Goal: Task Accomplishment & Management: Complete application form

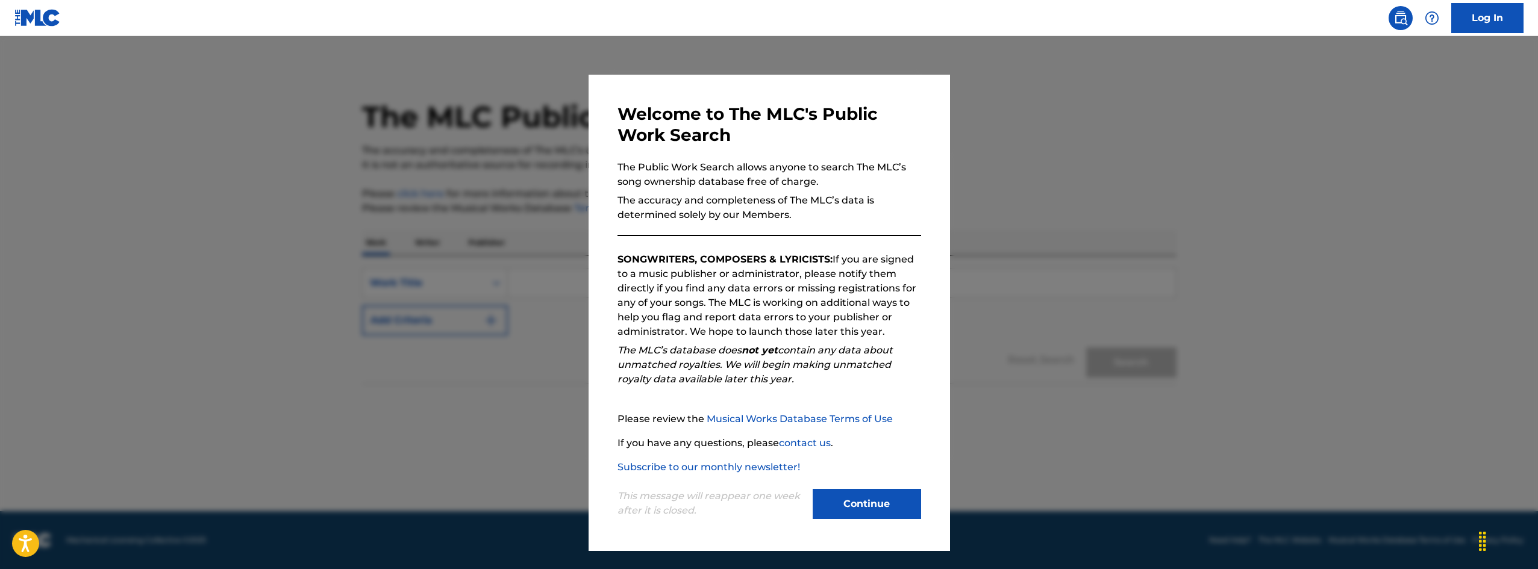
click at [882, 501] on button "Continue" at bounding box center [867, 504] width 108 height 30
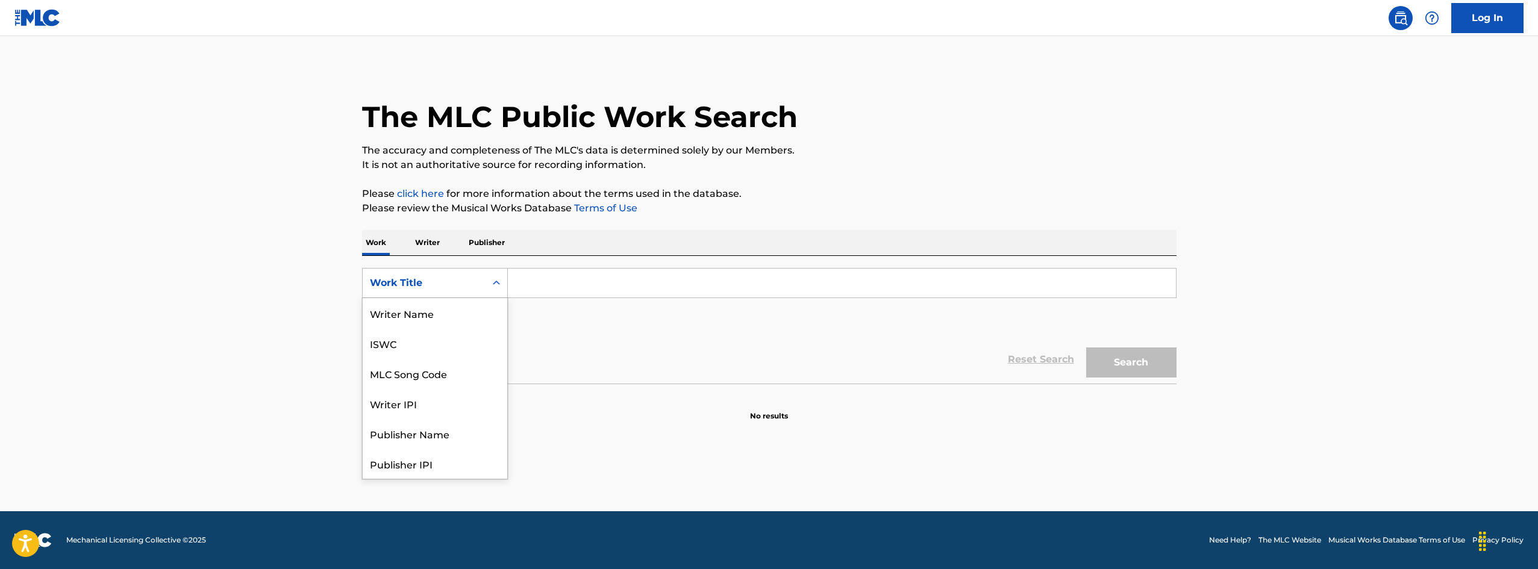
click at [477, 278] on div "Work Title" at bounding box center [424, 283] width 108 height 14
click at [229, 354] on main "The MLC Public Work Search The accuracy and completeness of The MLC's data is d…" at bounding box center [769, 273] width 1538 height 475
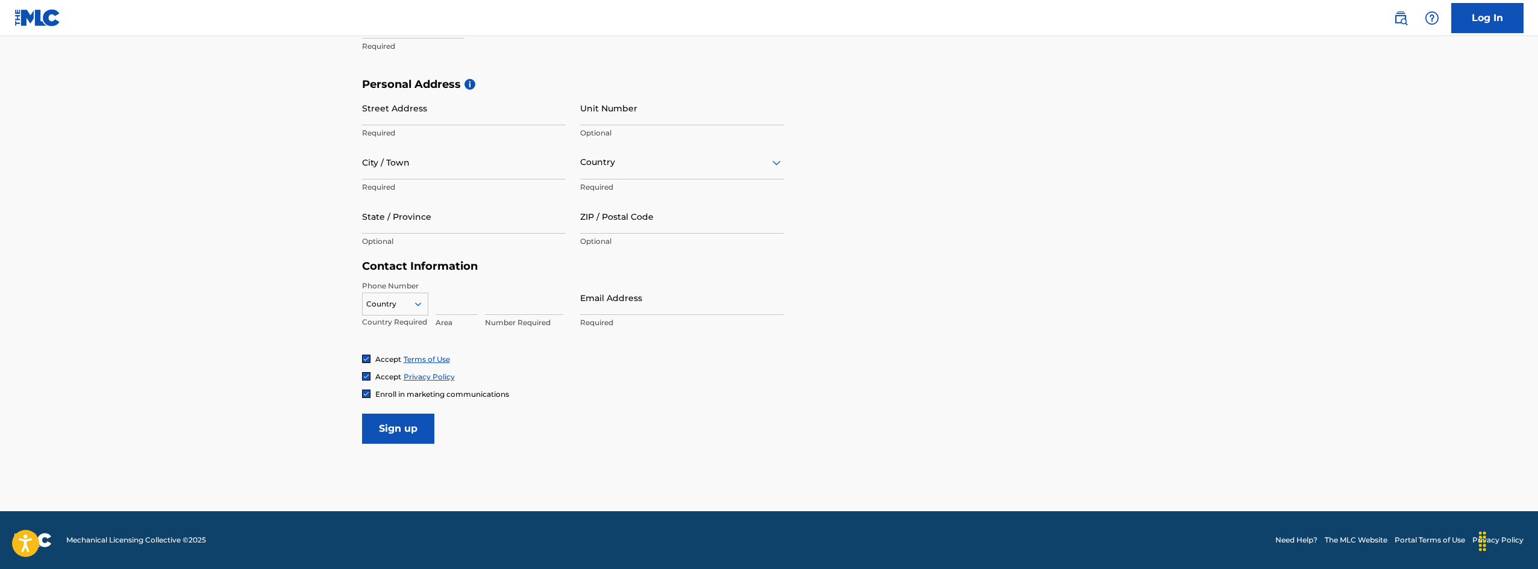
scroll to position [72, 0]
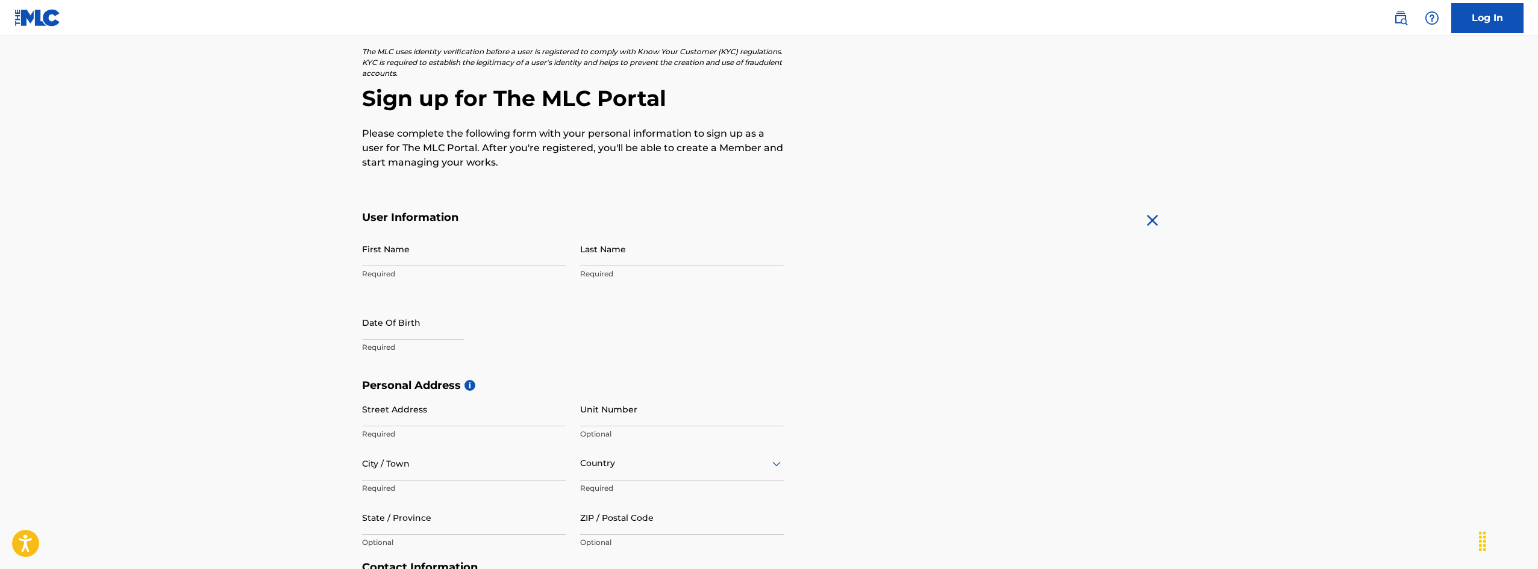
click at [429, 254] on input "First Name" at bounding box center [464, 249] width 204 height 34
type input "ersin"
type input "ersavas"
click at [376, 329] on input "text" at bounding box center [413, 322] width 102 height 34
select select "7"
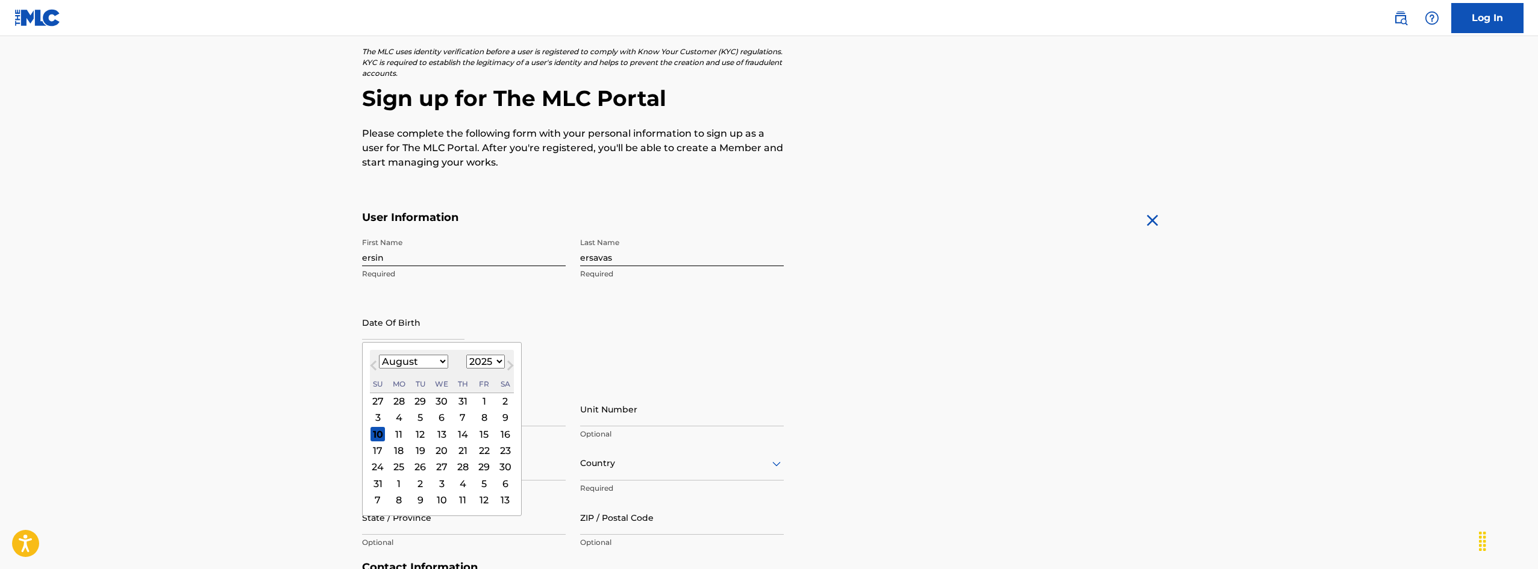
click at [478, 359] on select "1900 1901 1902 1903 1904 1905 1906 1907 1908 1909 1910 1911 1912 1913 1914 1915…" at bounding box center [485, 362] width 39 height 14
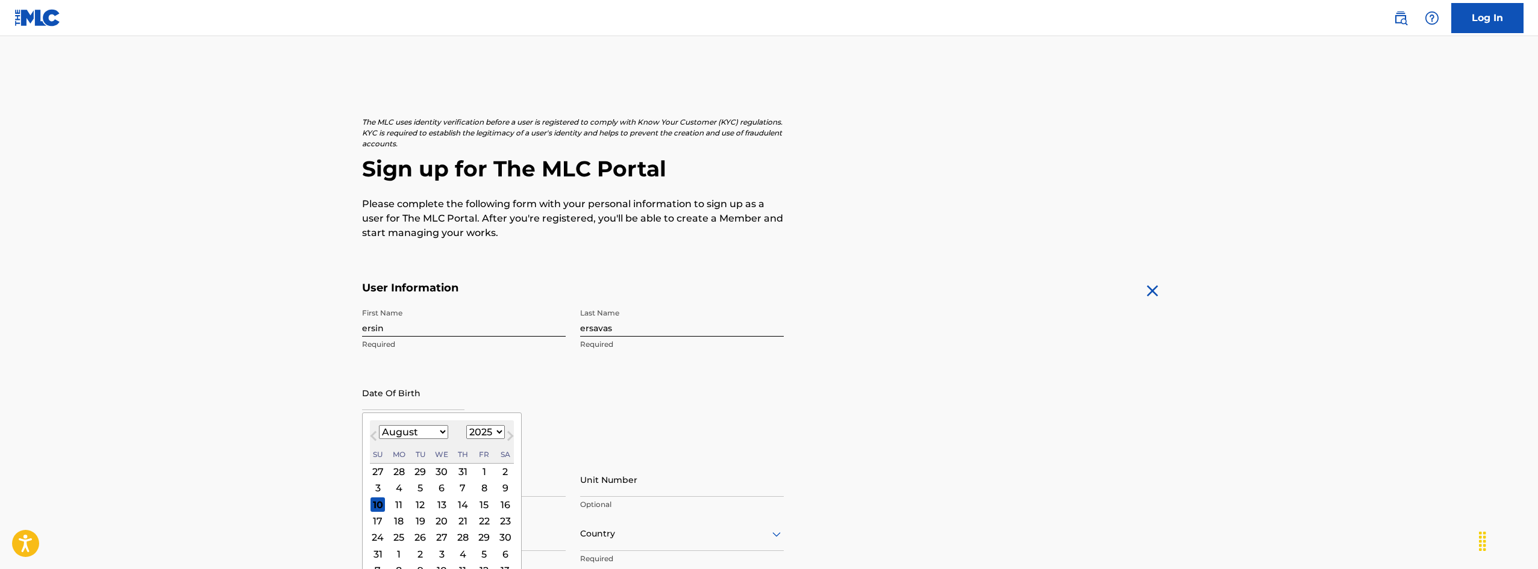
scroll to position [0, 0]
drag, startPoint x: 491, startPoint y: 432, endPoint x: 493, endPoint y: 426, distance: 6.1
click at [491, 432] on select "1900 1901 1902 1903 1904 1905 1906 1907 1908 1909 1910 1911 1912 1913 1914 1915…" at bounding box center [485, 433] width 39 height 14
select select "1978"
click at [466, 426] on select "1900 1901 1902 1903 1904 1905 1906 1907 1908 1909 1910 1911 1912 1913 1914 1915…" at bounding box center [485, 433] width 39 height 14
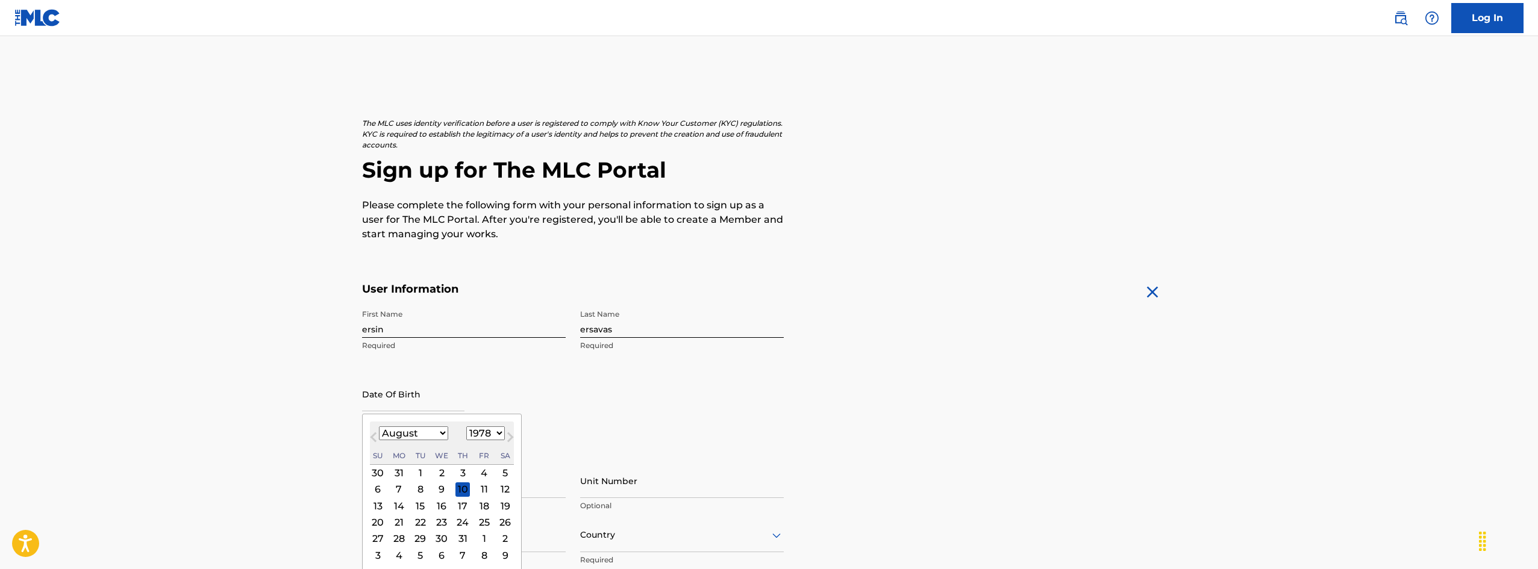
click at [433, 433] on select "January February March April May June July August September October November De…" at bounding box center [413, 433] width 69 height 14
select select "2"
click at [379, 426] on select "January February March April May June July August September October November De…" at bounding box center [413, 433] width 69 height 14
click at [382, 522] on div "19" at bounding box center [377, 522] width 14 height 14
type input "March 19 1978"
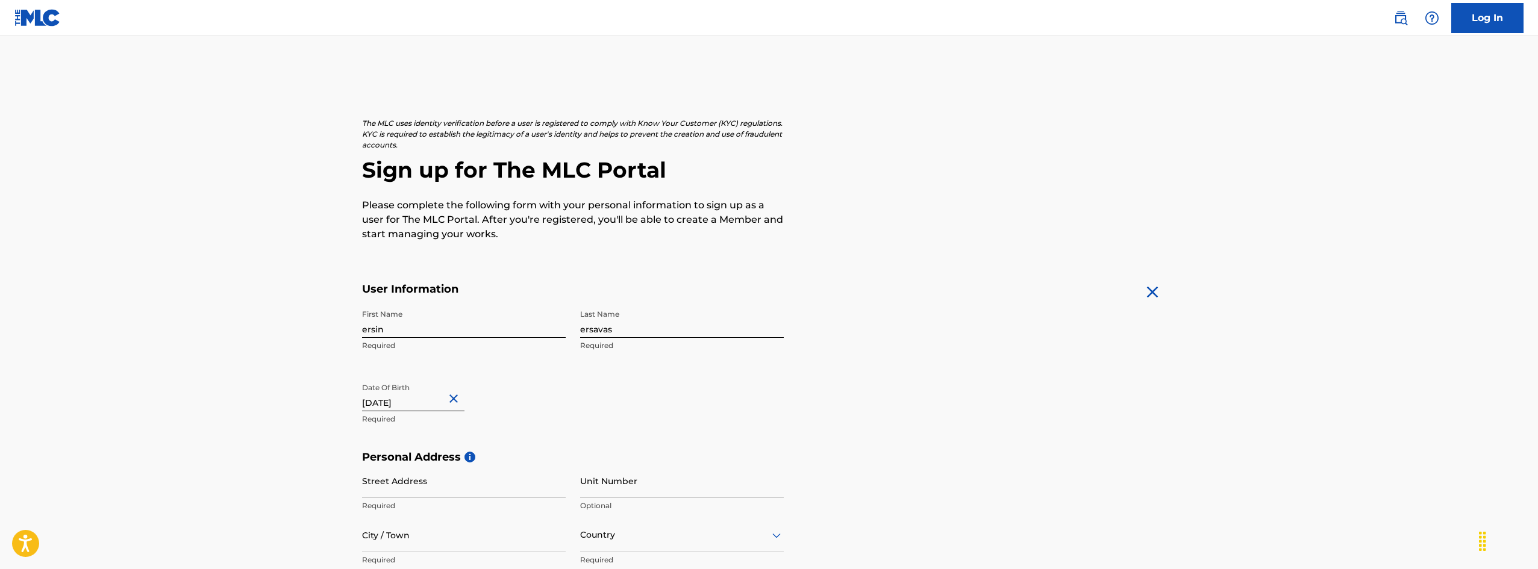
click at [774, 384] on div "First Name ersin Required Last Name ersavas Required Date Of Birth March 19 197…" at bounding box center [573, 377] width 422 height 147
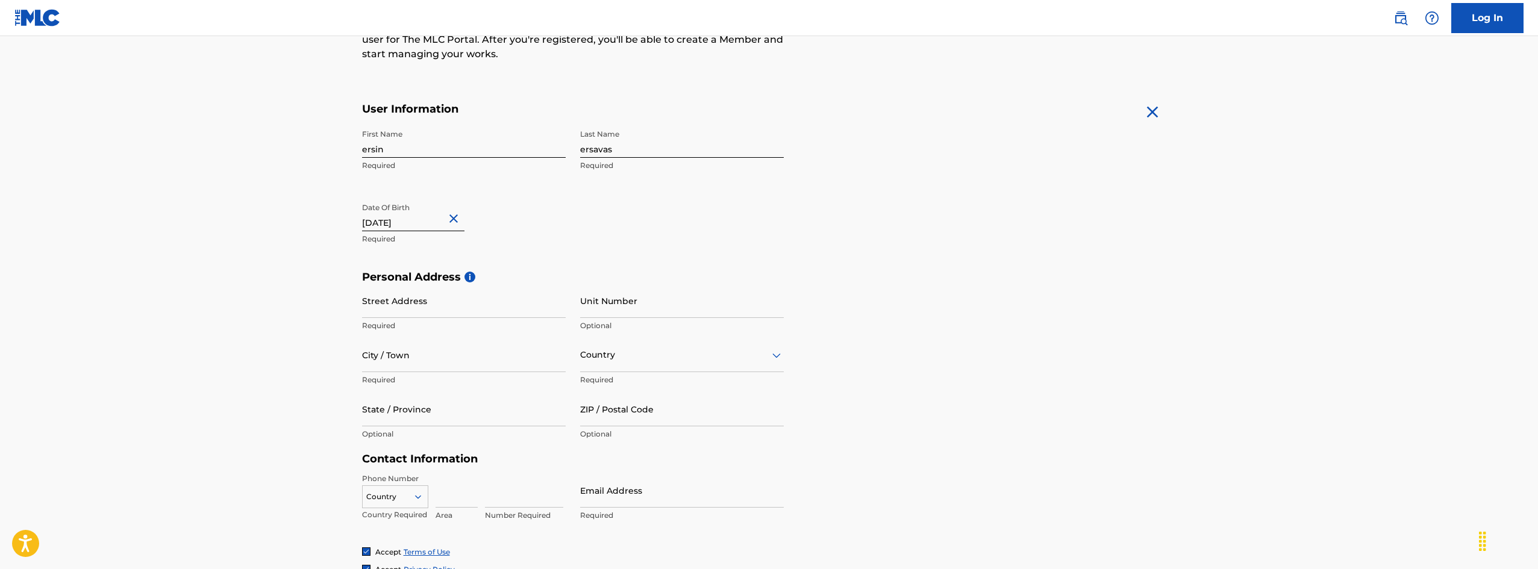
scroll to position [181, 0]
click at [420, 302] on input "Street Address" at bounding box center [464, 300] width 204 height 34
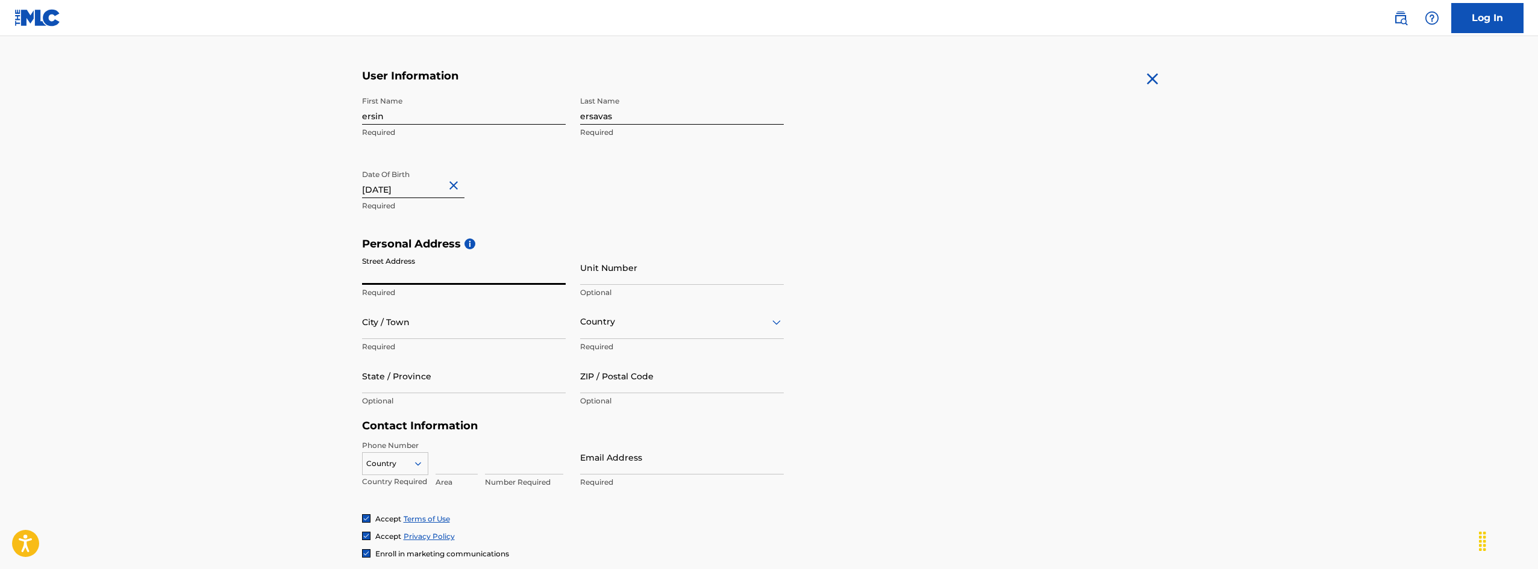
scroll to position [241, 0]
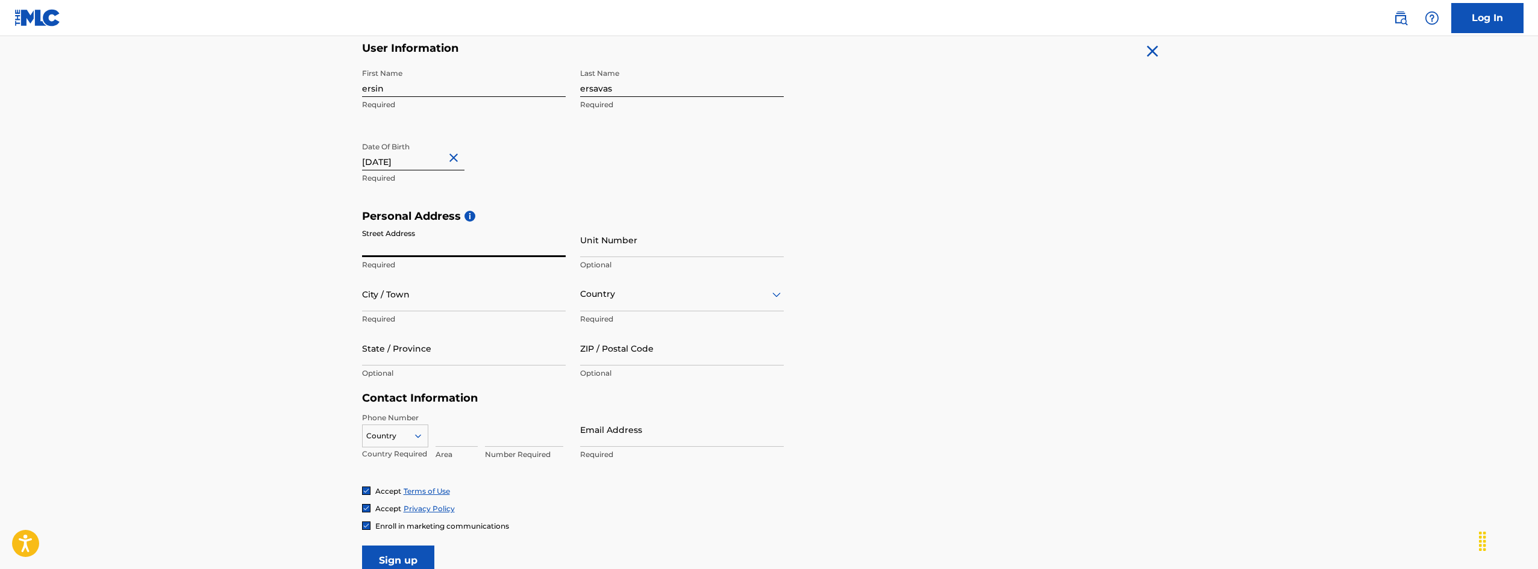
click at [408, 440] on div "Country" at bounding box center [395, 434] width 66 height 18
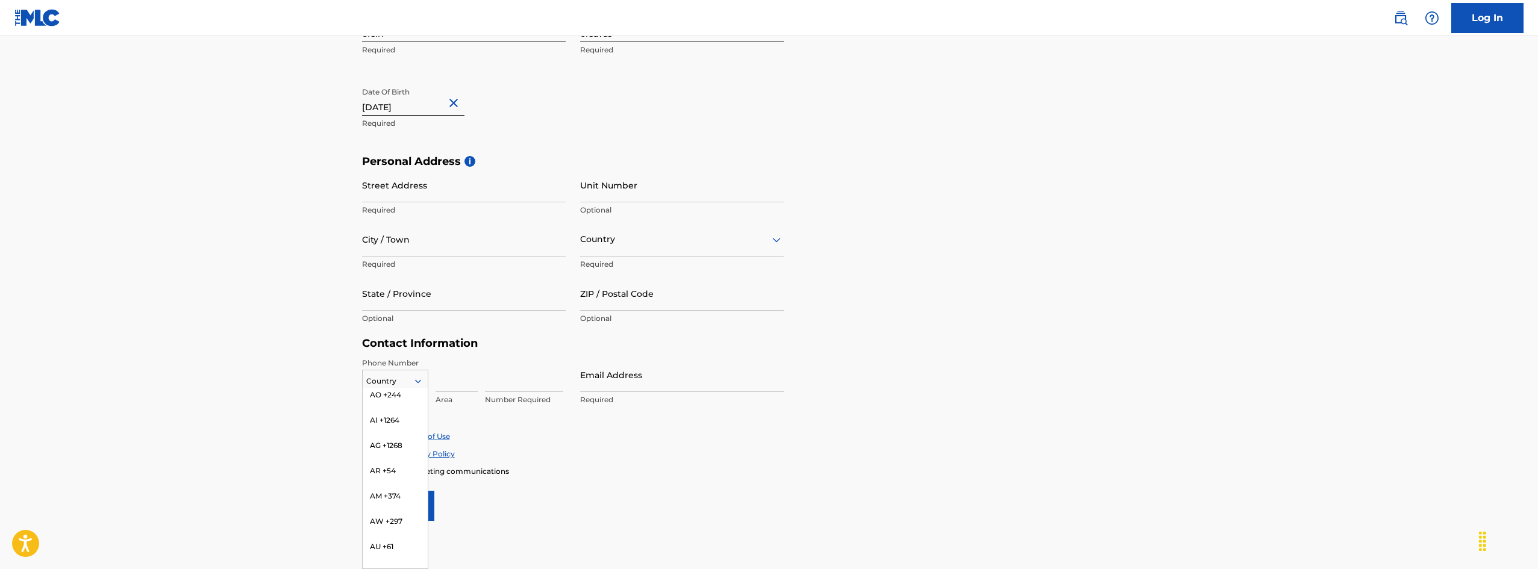
scroll to position [181, 0]
click at [390, 507] on div "AU +61" at bounding box center [395, 519] width 65 height 25
click at [595, 384] on input "Email Address" at bounding box center [682, 375] width 204 height 34
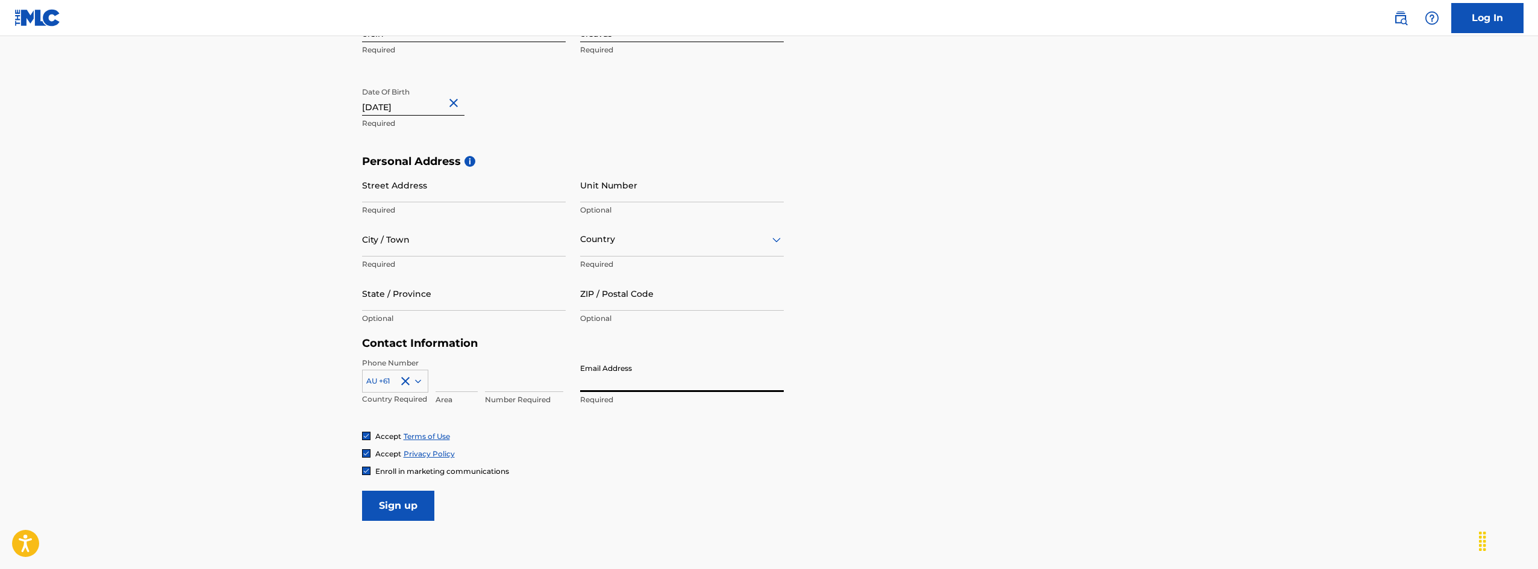
click at [379, 189] on input "Street Address" at bounding box center [464, 185] width 204 height 34
click at [373, 199] on input "Brpadway" at bounding box center [464, 185] width 204 height 34
type input "Broadway"
click at [672, 196] on input "Unit Number" at bounding box center [682, 185] width 204 height 34
type input "10"
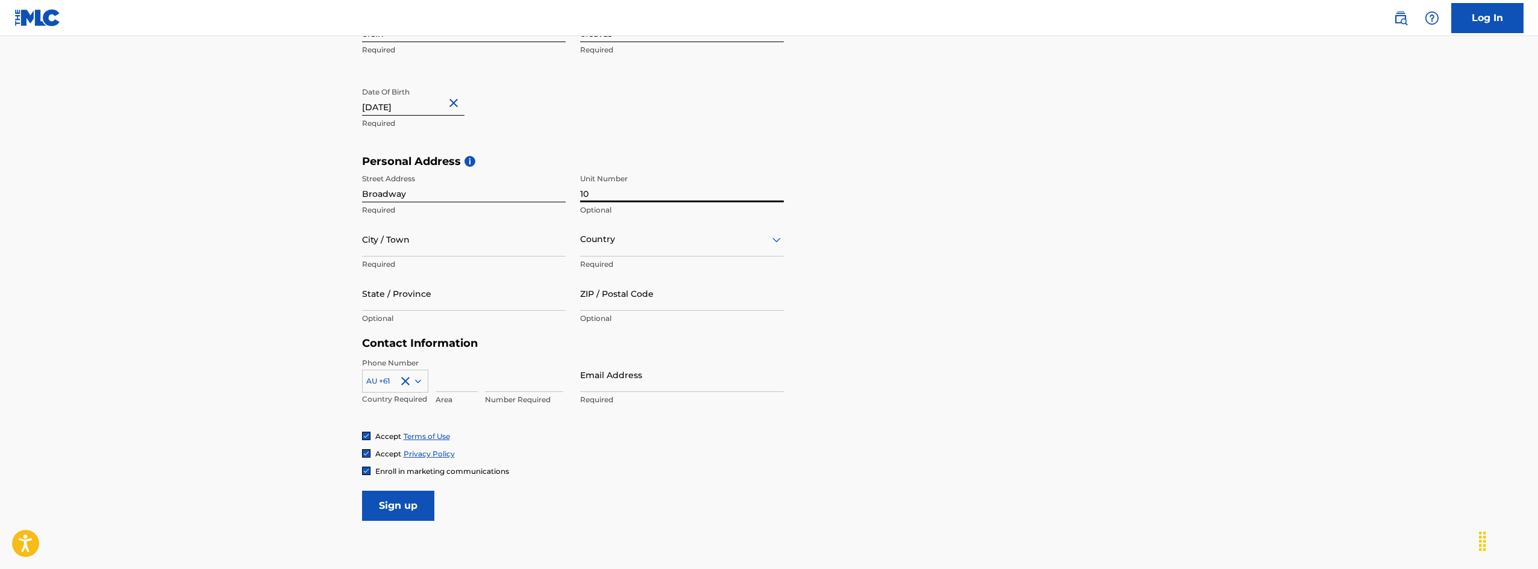
click at [675, 249] on div "Country" at bounding box center [682, 239] width 204 height 34
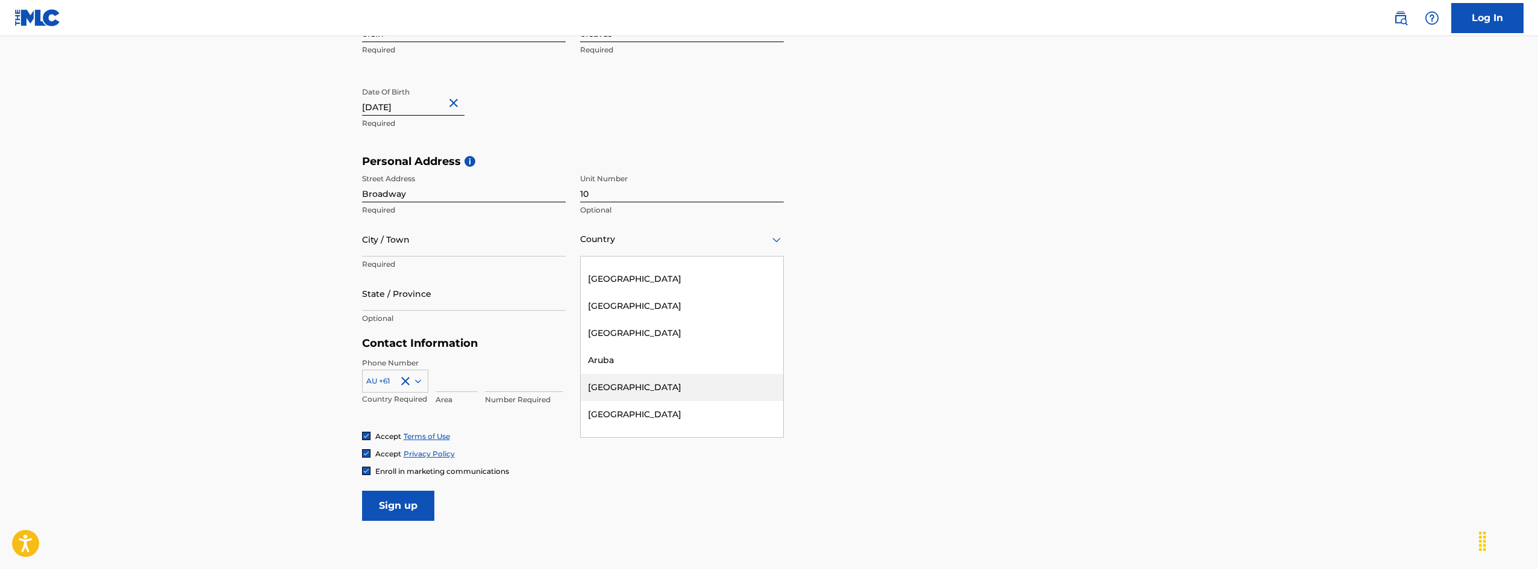
click at [623, 381] on div "Australia" at bounding box center [682, 387] width 202 height 27
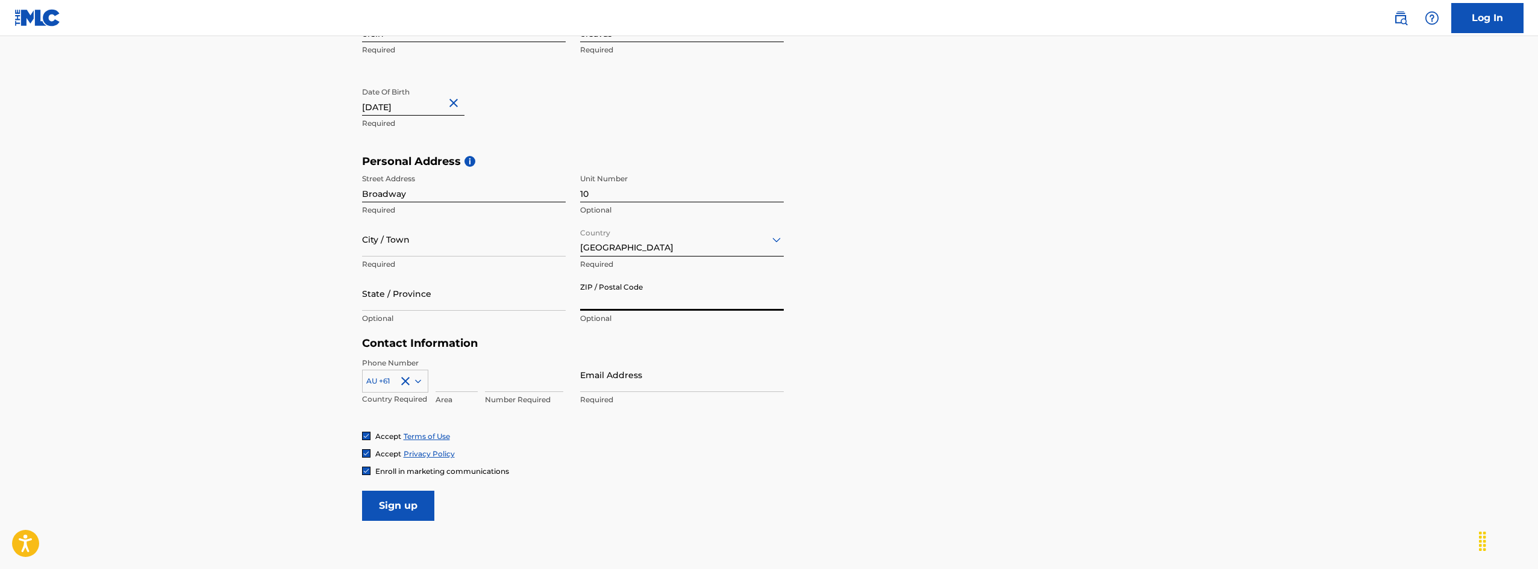
click at [629, 302] on input "ZIP / Postal Code" at bounding box center [682, 293] width 204 height 34
type input "6054"
click at [442, 295] on input "State / Province" at bounding box center [464, 293] width 204 height 34
type input "Bressedan"
click at [631, 388] on input "Email Address" at bounding box center [682, 375] width 204 height 34
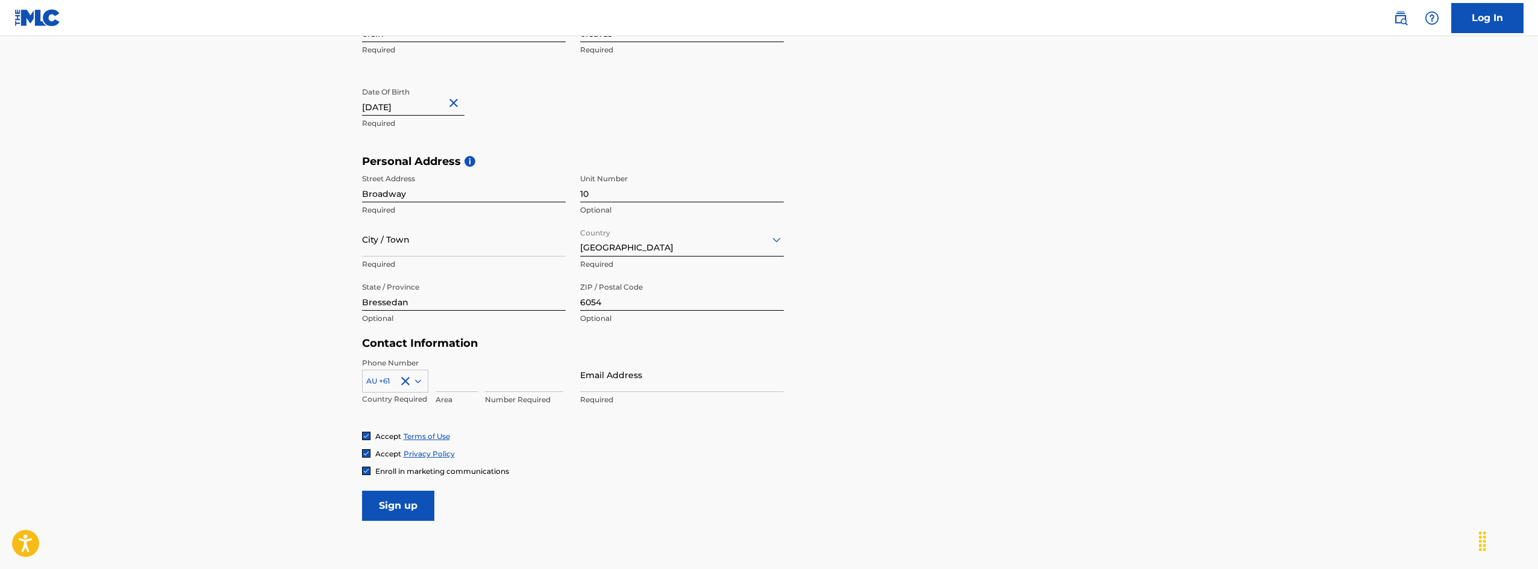
click at [443, 387] on input at bounding box center [456, 375] width 42 height 34
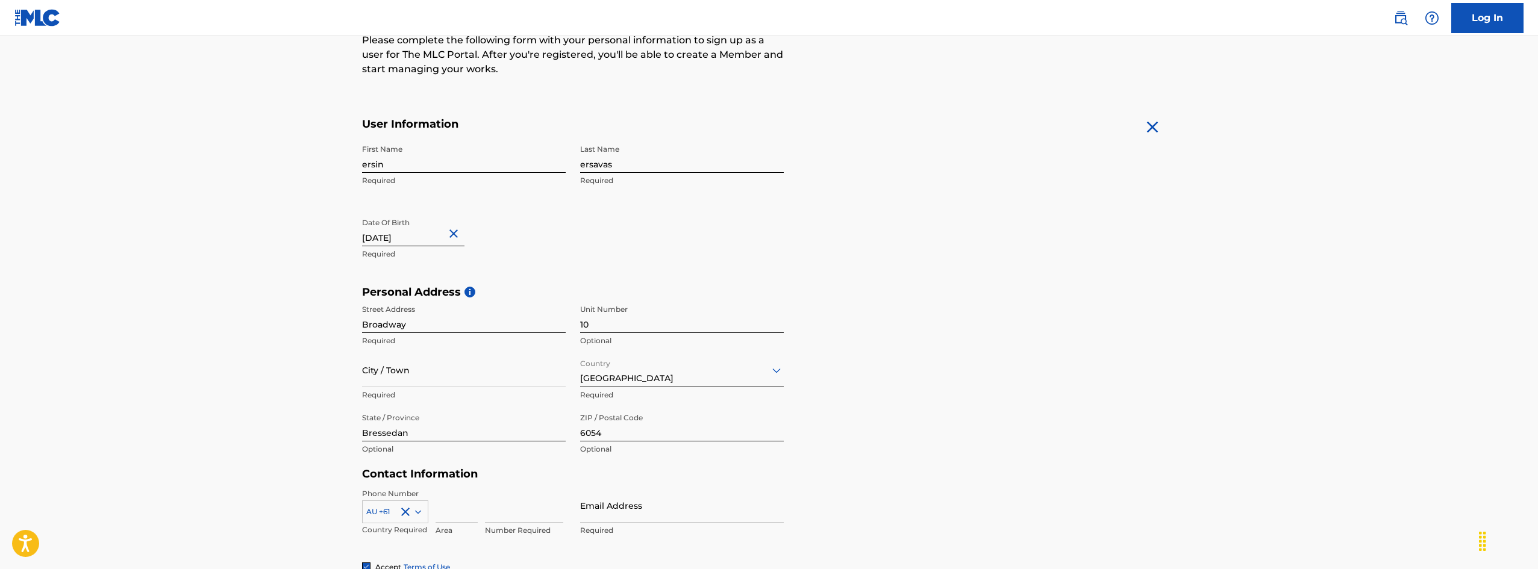
scroll to position [115, 0]
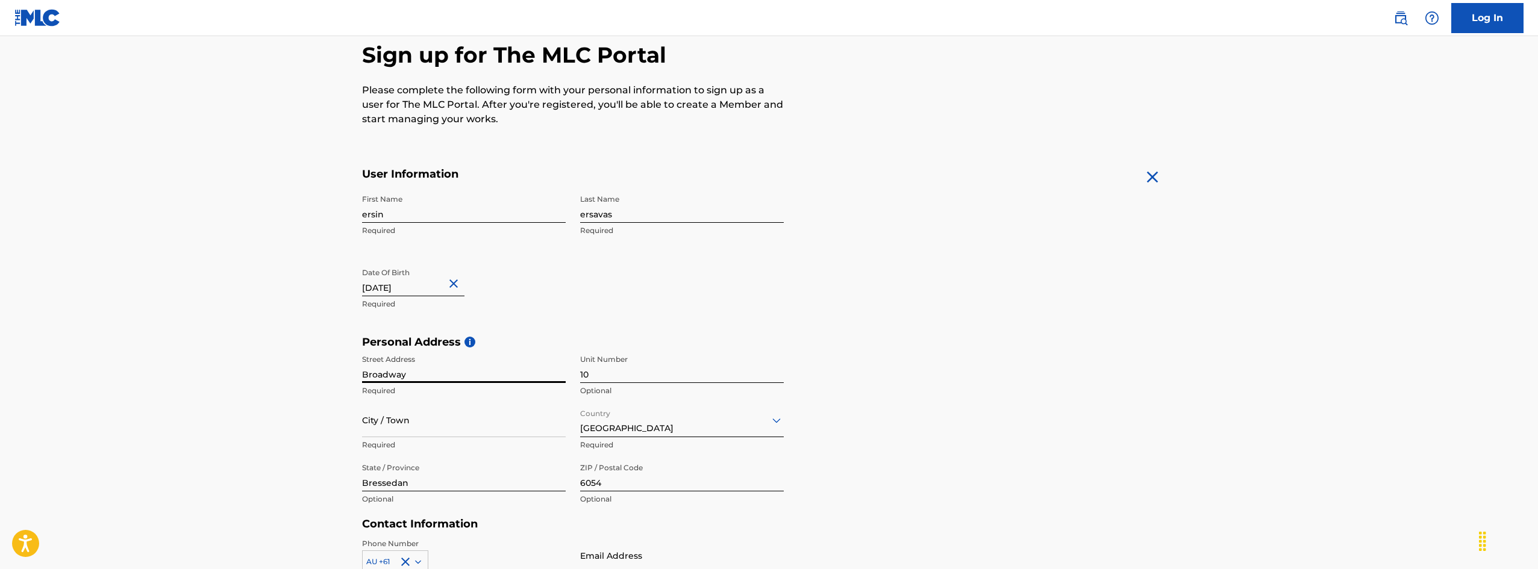
click at [402, 382] on input "Broadway" at bounding box center [464, 366] width 204 height 34
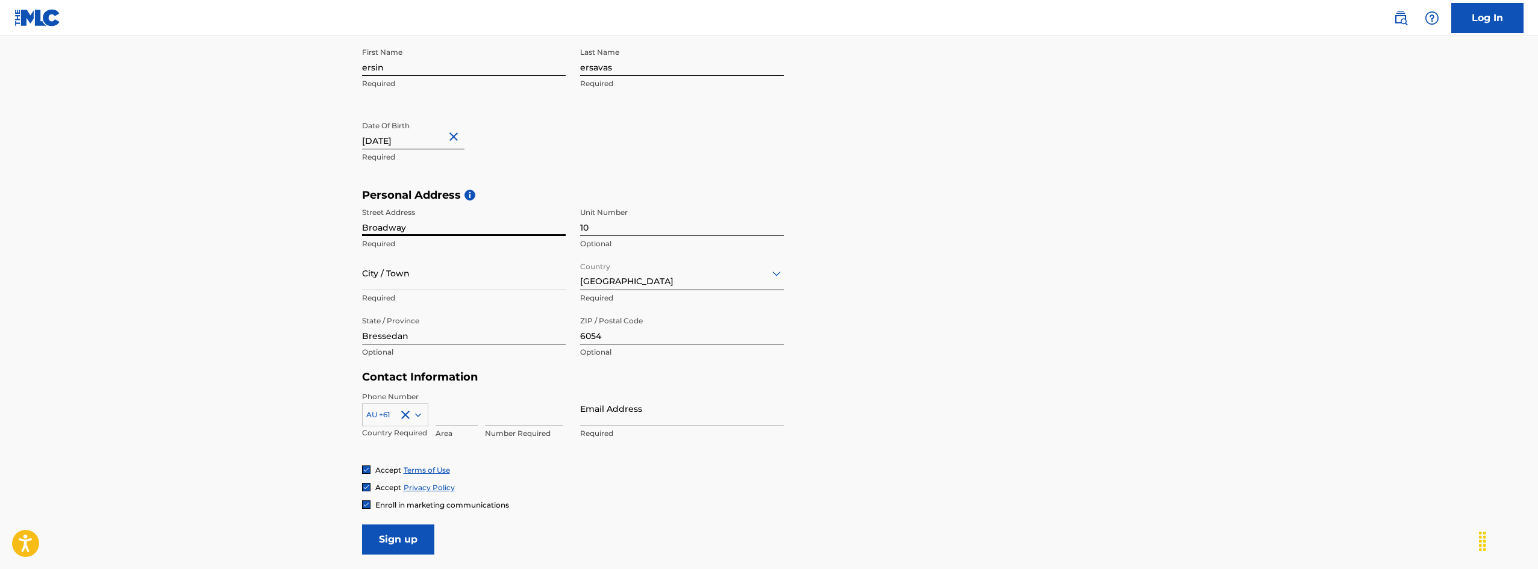
scroll to position [301, 0]
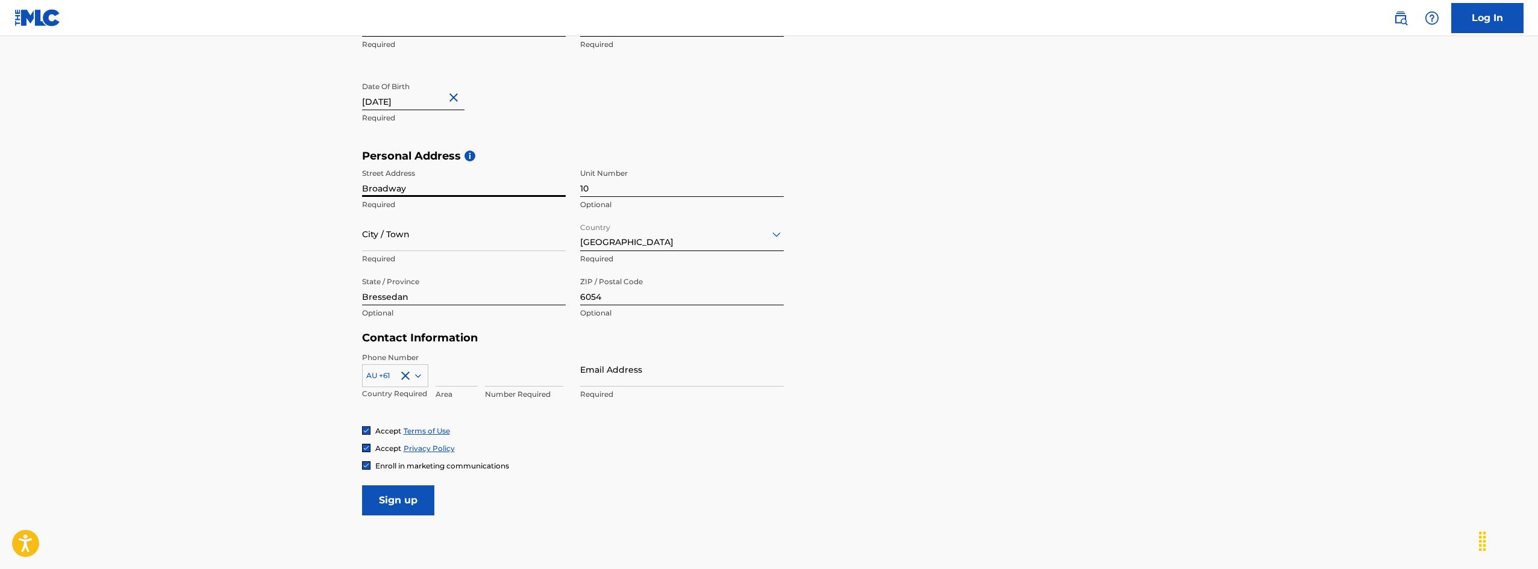
click at [505, 186] on input "Broadway" at bounding box center [464, 180] width 204 height 34
click at [505, 186] on input "er" at bounding box center [464, 180] width 204 height 34
click at [368, 193] on input "IStanbul" at bounding box center [464, 180] width 204 height 34
type input "Istanbul"
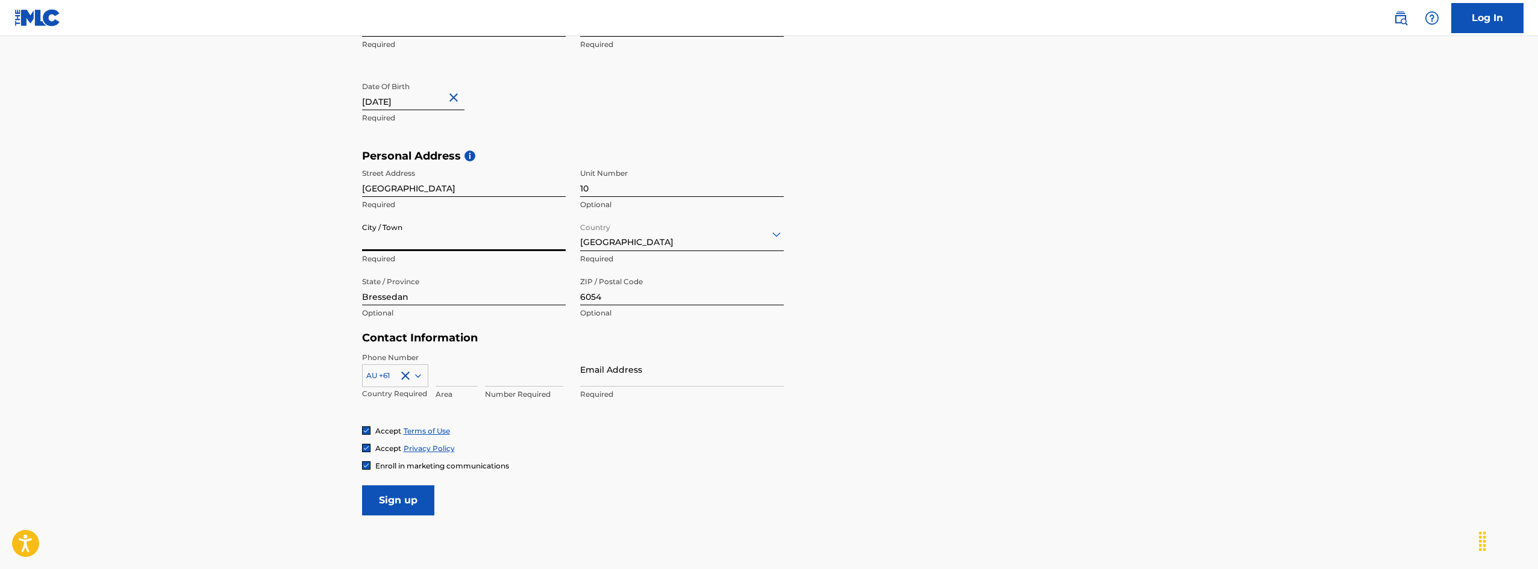
click at [390, 240] on input "City / Town" at bounding box center [464, 234] width 204 height 34
type input "IStanbul"
click at [688, 248] on div "Australia" at bounding box center [682, 234] width 204 height 30
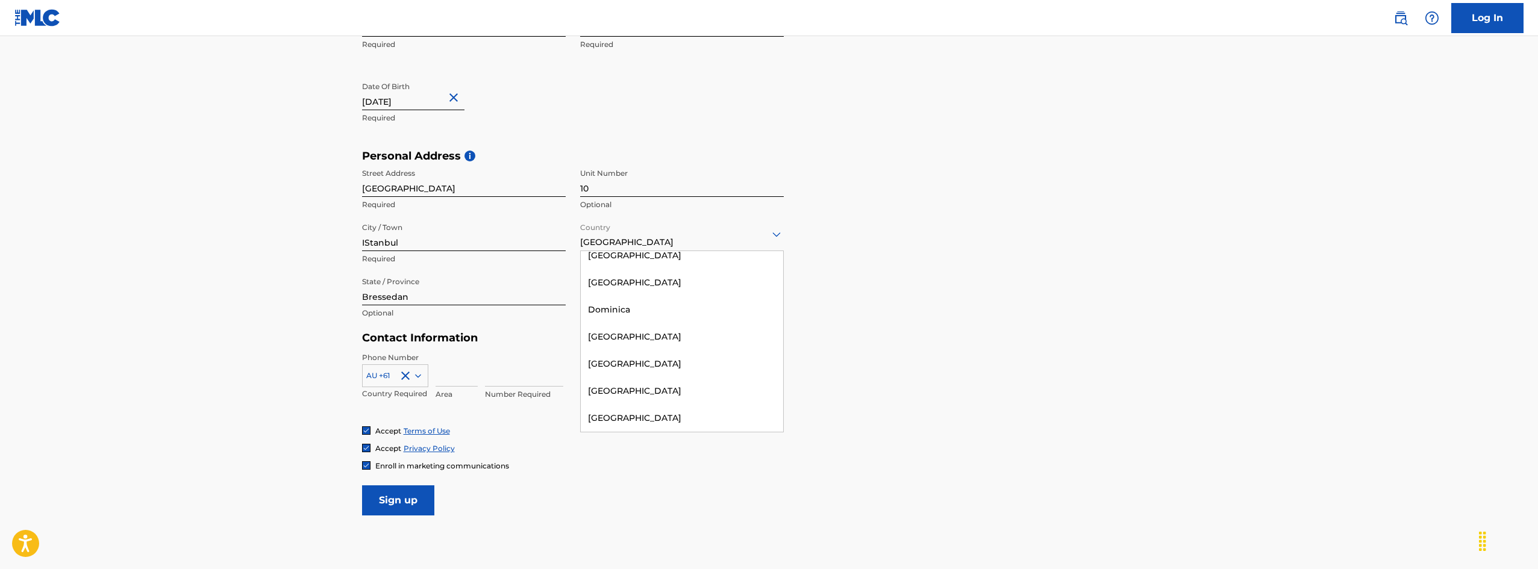
type input "t"
click at [608, 325] on div "Turkey" at bounding box center [682, 338] width 202 height 27
click at [419, 375] on icon at bounding box center [418, 375] width 11 height 11
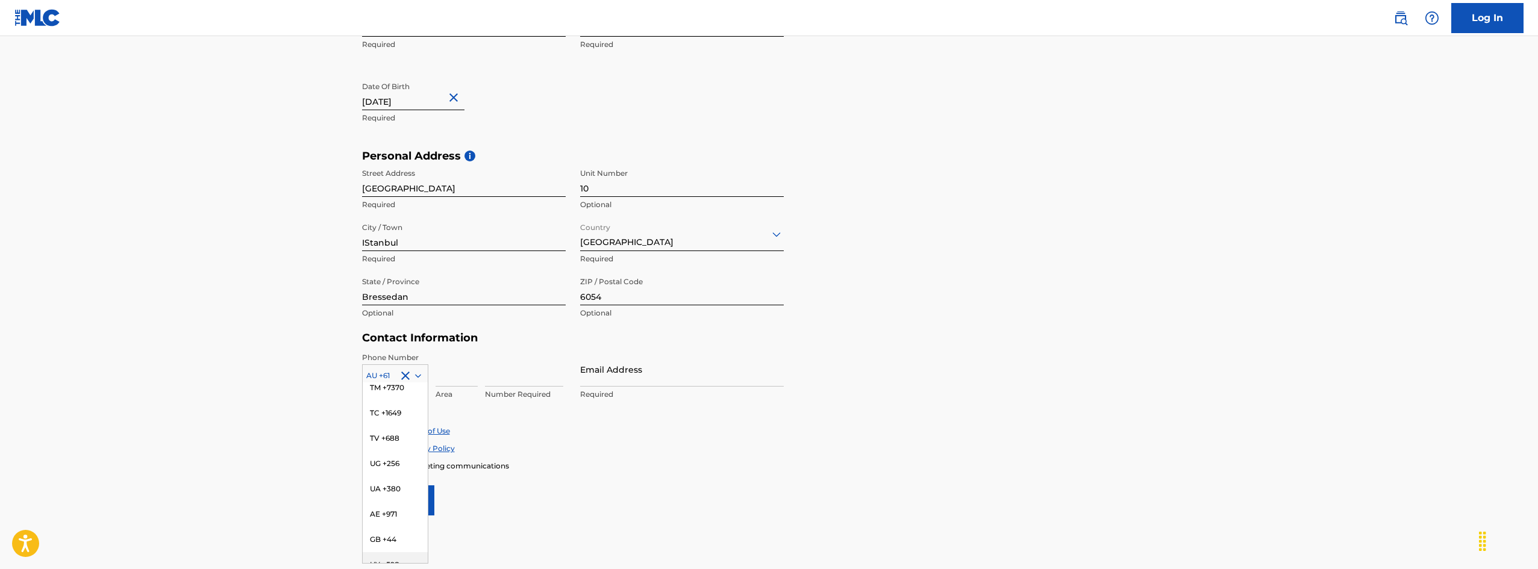
scroll to position [4952, 0]
click at [377, 484] on div "TR +90" at bounding box center [395, 473] width 65 height 25
click at [449, 369] on input at bounding box center [456, 369] width 42 height 34
type input "5"
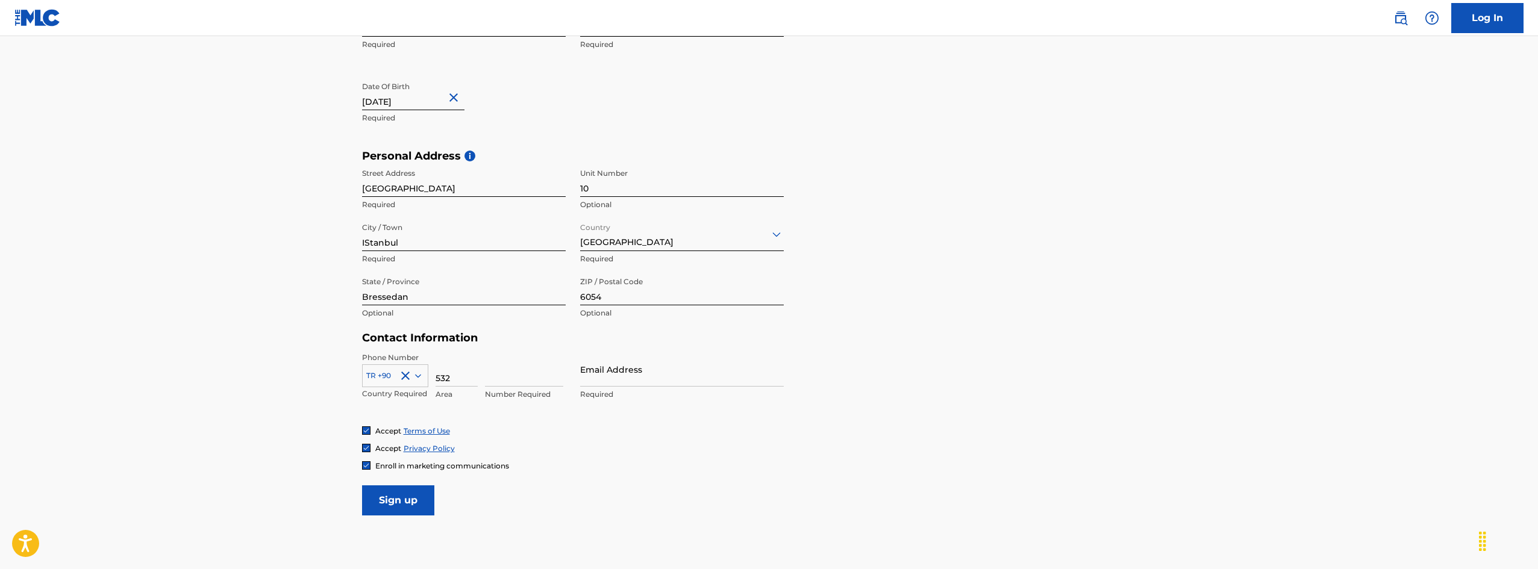
type input "532"
click at [506, 367] on input at bounding box center [524, 369] width 78 height 34
type input "7392780"
click at [611, 378] on input "Email Address" at bounding box center [682, 369] width 204 height 34
type input "ersinersavas@gmail.com"
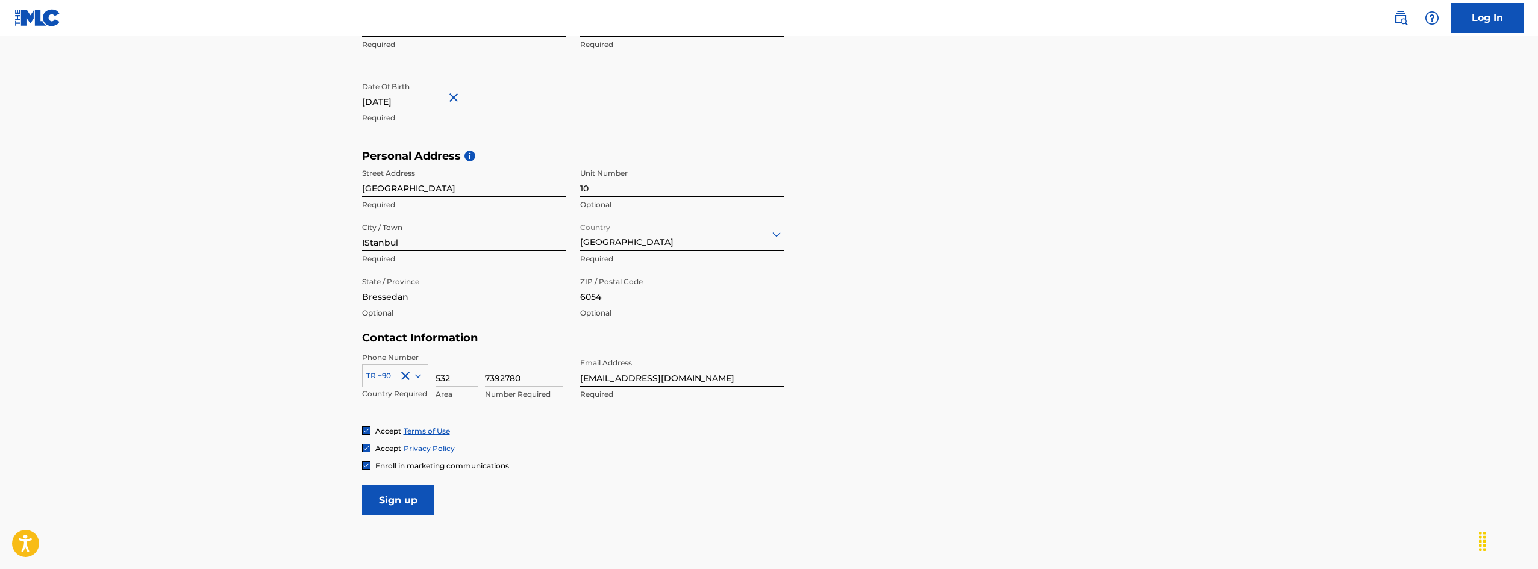
click at [394, 501] on input "Sign up" at bounding box center [398, 500] width 72 height 30
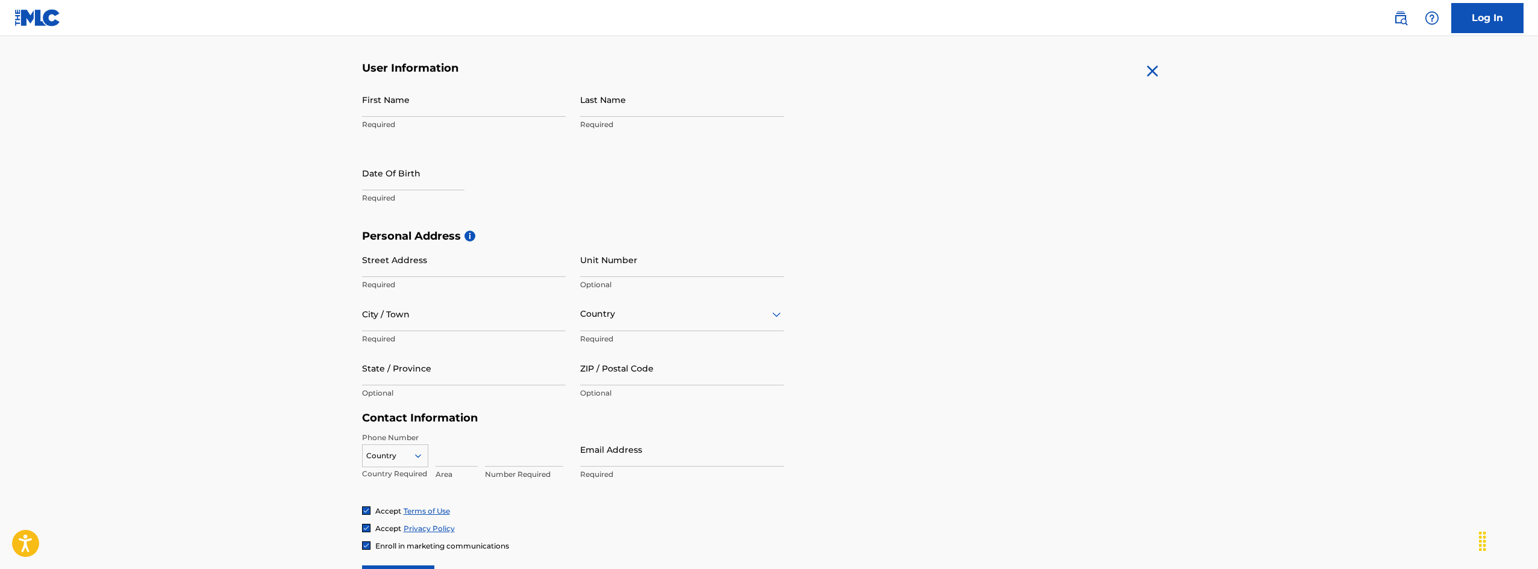
scroll to position [181, 0]
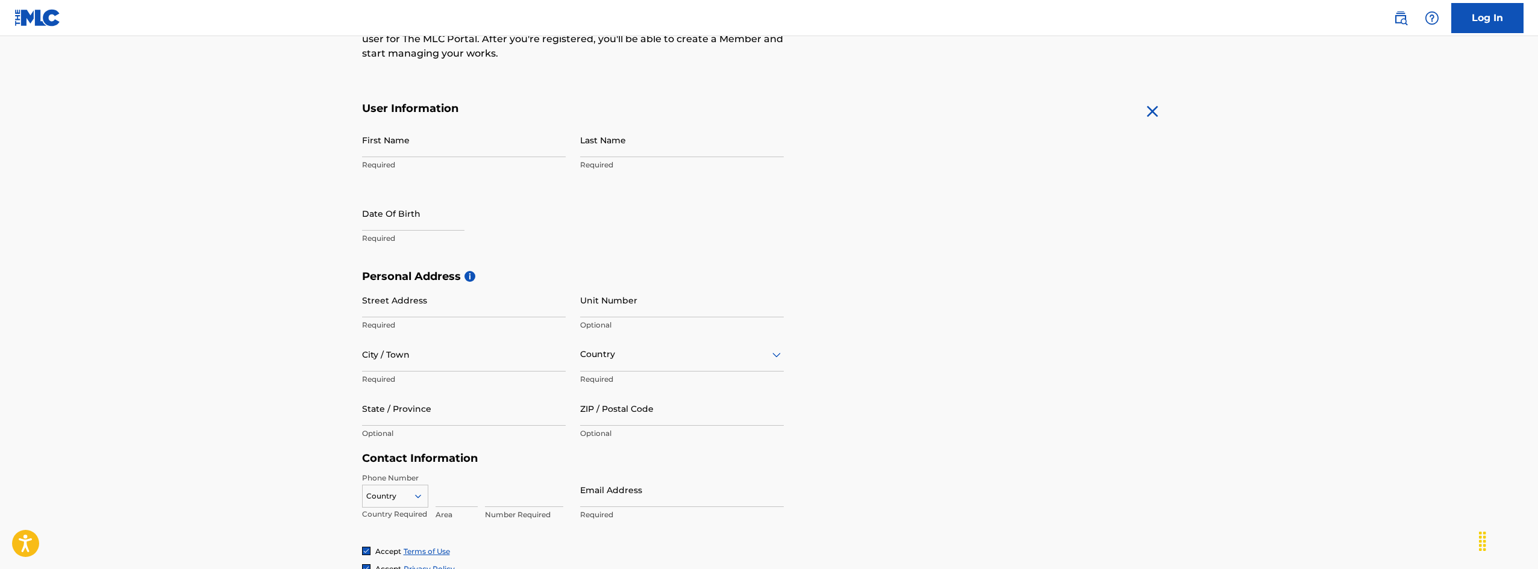
click at [398, 142] on input "First Name" at bounding box center [464, 140] width 204 height 34
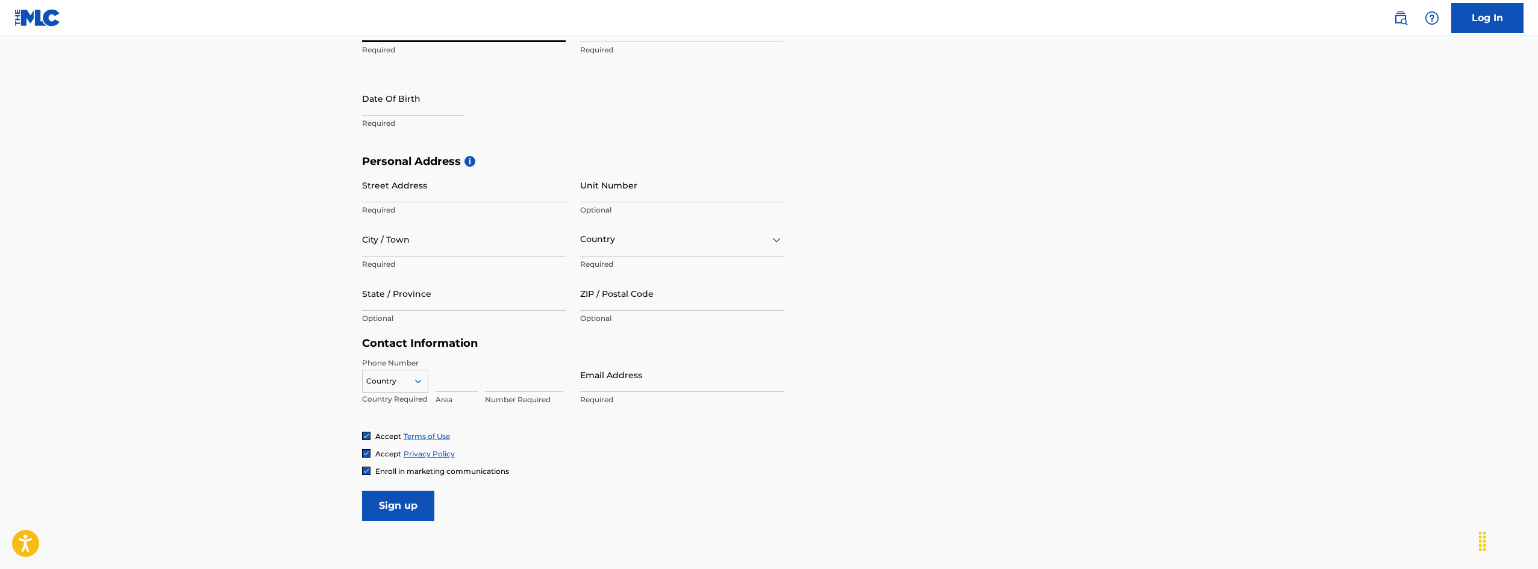
click at [394, 388] on div "Country" at bounding box center [395, 379] width 66 height 18
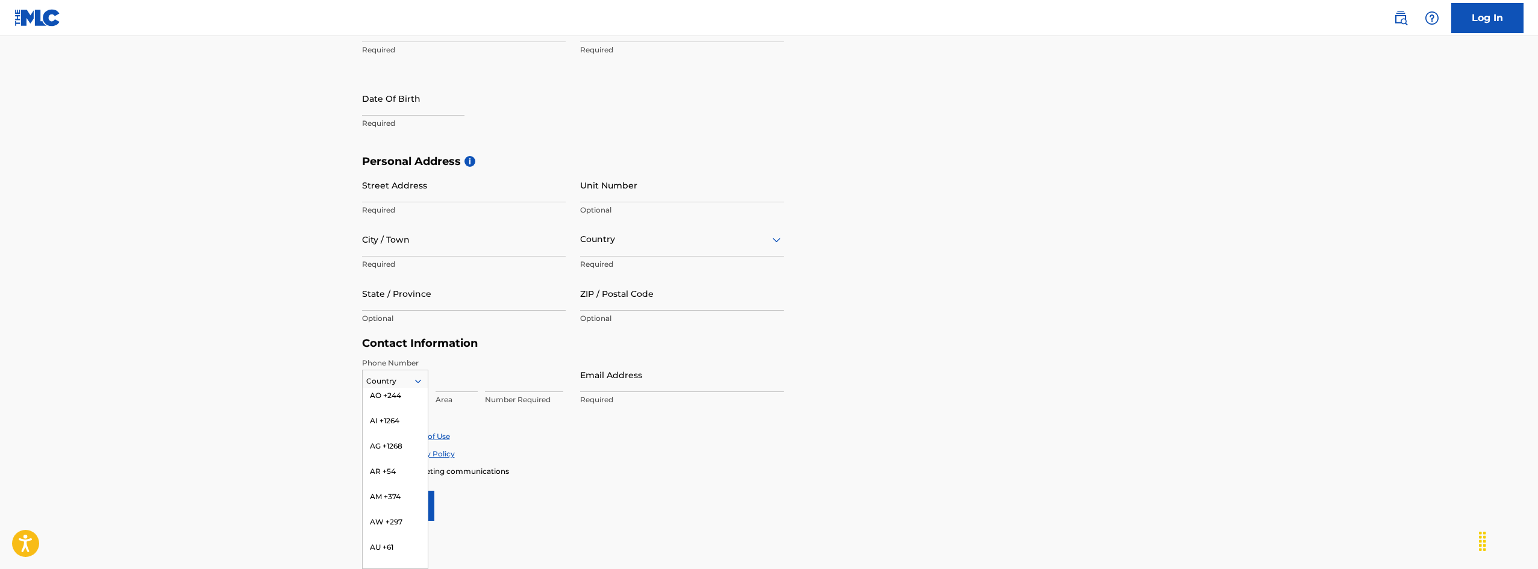
scroll to position [181, 0]
click at [383, 507] on div "AU +61" at bounding box center [395, 519] width 65 height 25
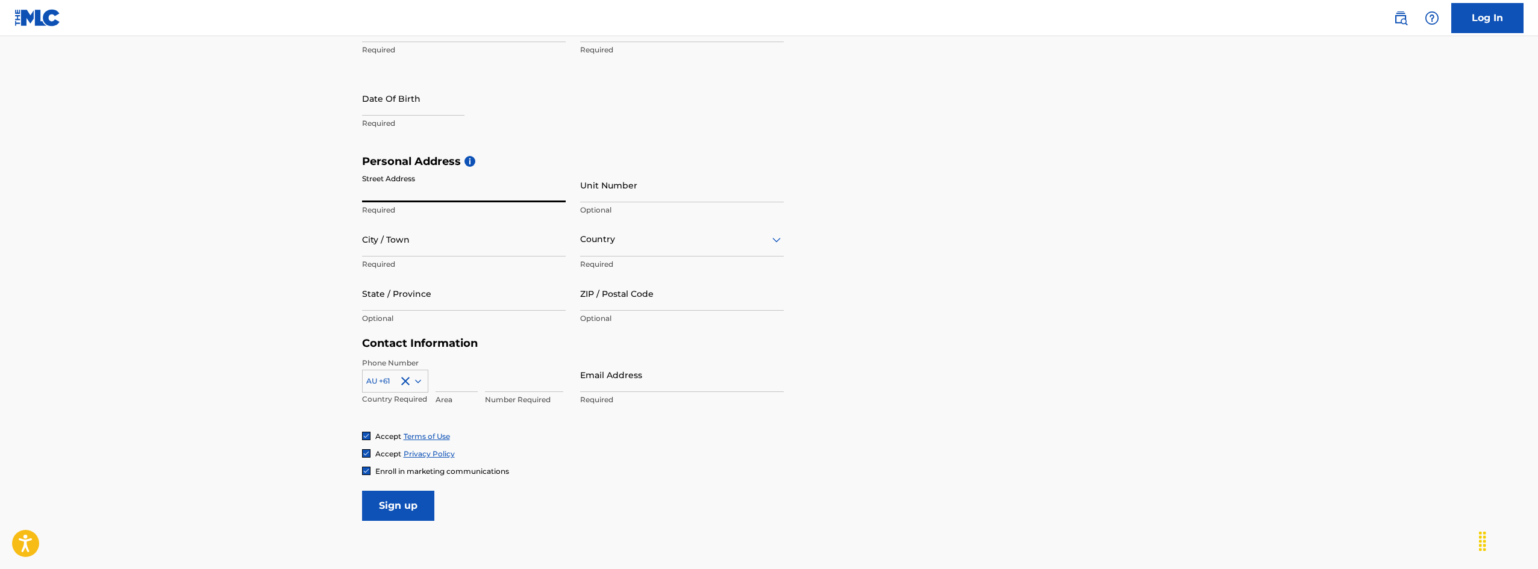
click at [417, 190] on input "Street Address" at bounding box center [464, 185] width 204 height 34
type input "Broadway"
click at [634, 192] on input "Unit Number" at bounding box center [682, 185] width 204 height 34
type input "10"
click at [668, 246] on div at bounding box center [682, 239] width 204 height 15
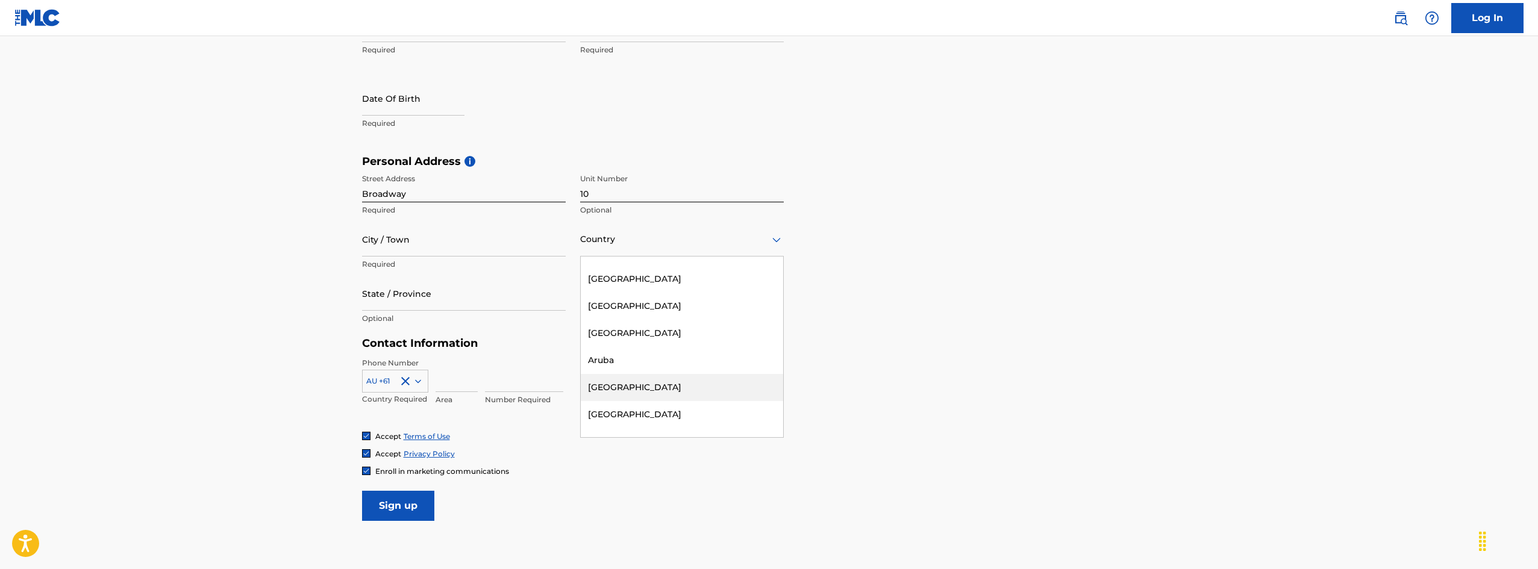
click at [618, 387] on div "Australia" at bounding box center [682, 387] width 202 height 27
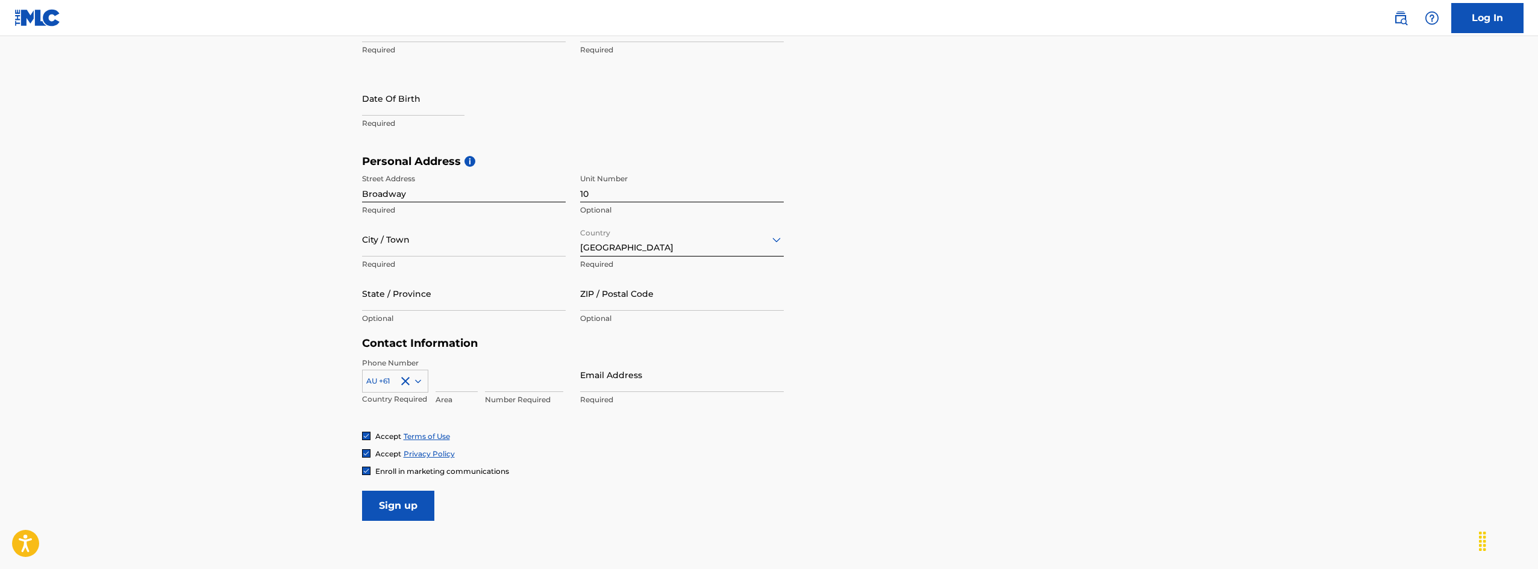
click at [447, 384] on input at bounding box center [456, 375] width 42 height 34
type input "490"
click at [497, 393] on div "Number Required" at bounding box center [524, 385] width 78 height 54
click at [496, 384] on input at bounding box center [524, 375] width 78 height 34
type input "216558"
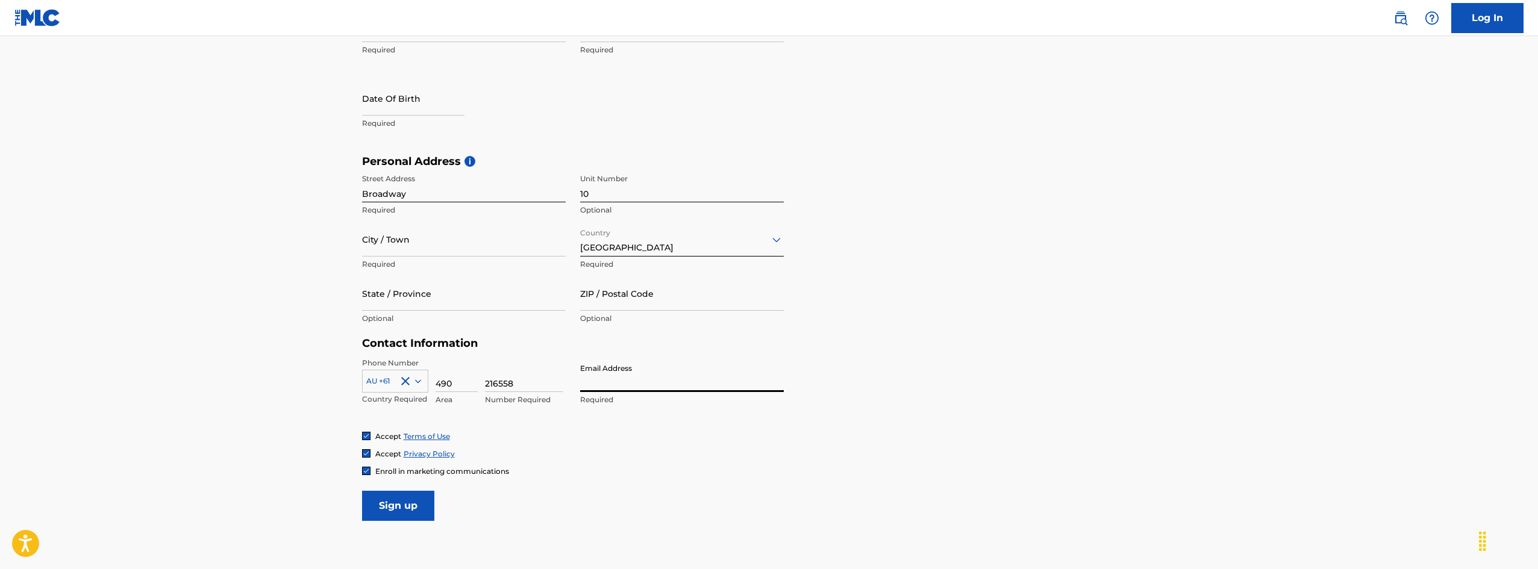
click at [643, 376] on input "Email Address" at bounding box center [682, 375] width 204 height 34
type input "ersinersavas@gmail.com"
click at [650, 243] on div at bounding box center [682, 239] width 204 height 15
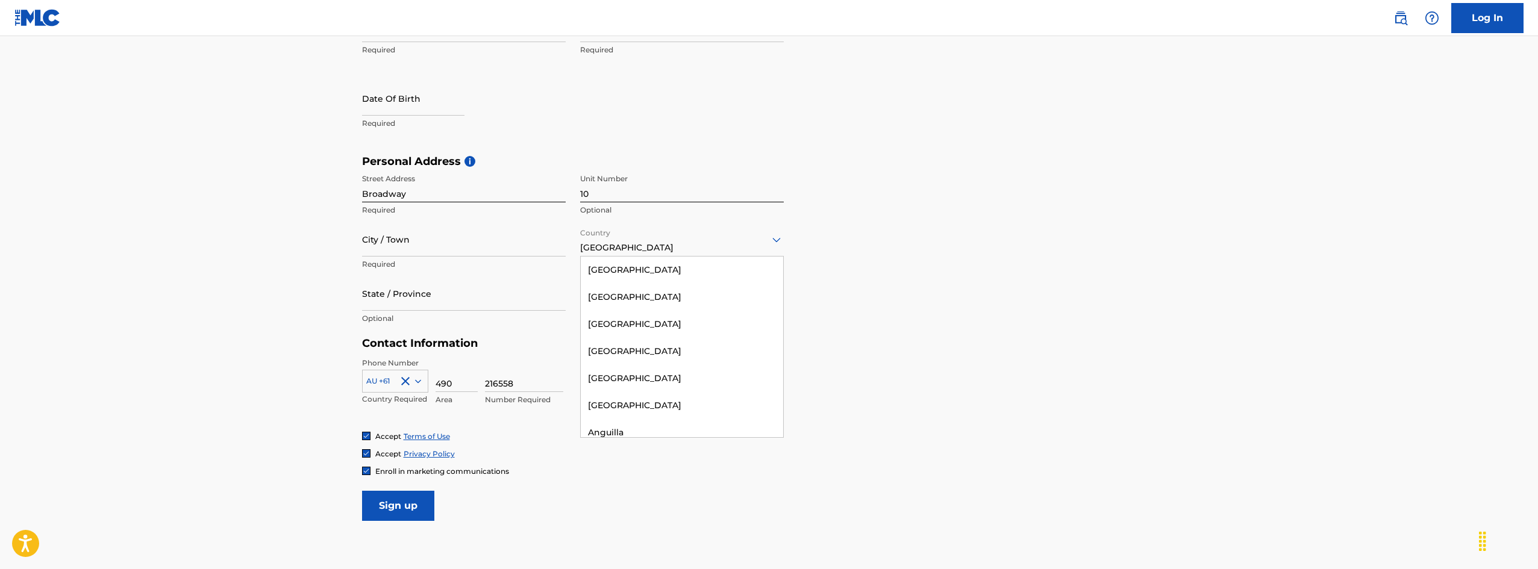
scroll to position [154, 0]
click at [632, 407] on div "Australia" at bounding box center [682, 414] width 202 height 27
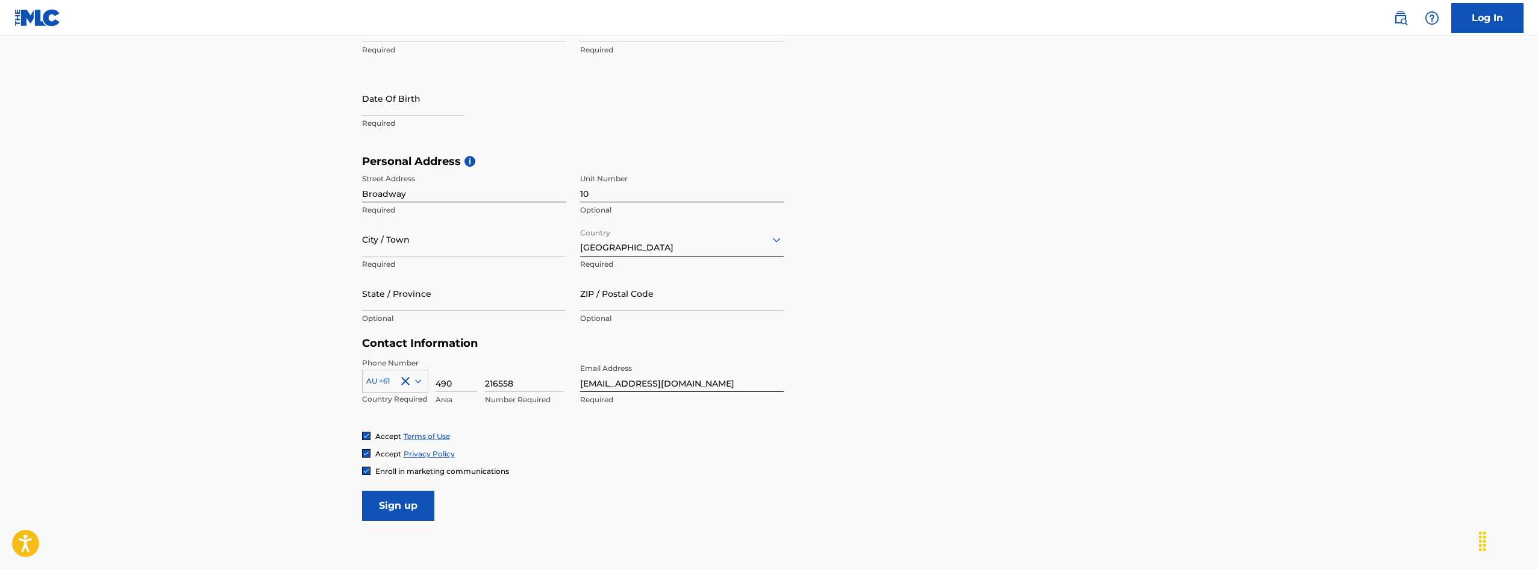
click at [325, 295] on main "The MLC uses identity verification before a user is registered to comply with K…" at bounding box center [769, 164] width 1538 height 848
click at [410, 301] on input "State / Province" at bounding box center [464, 293] width 204 height 34
type input "bressedan"
click at [431, 300] on input "bressedan" at bounding box center [464, 293] width 204 height 34
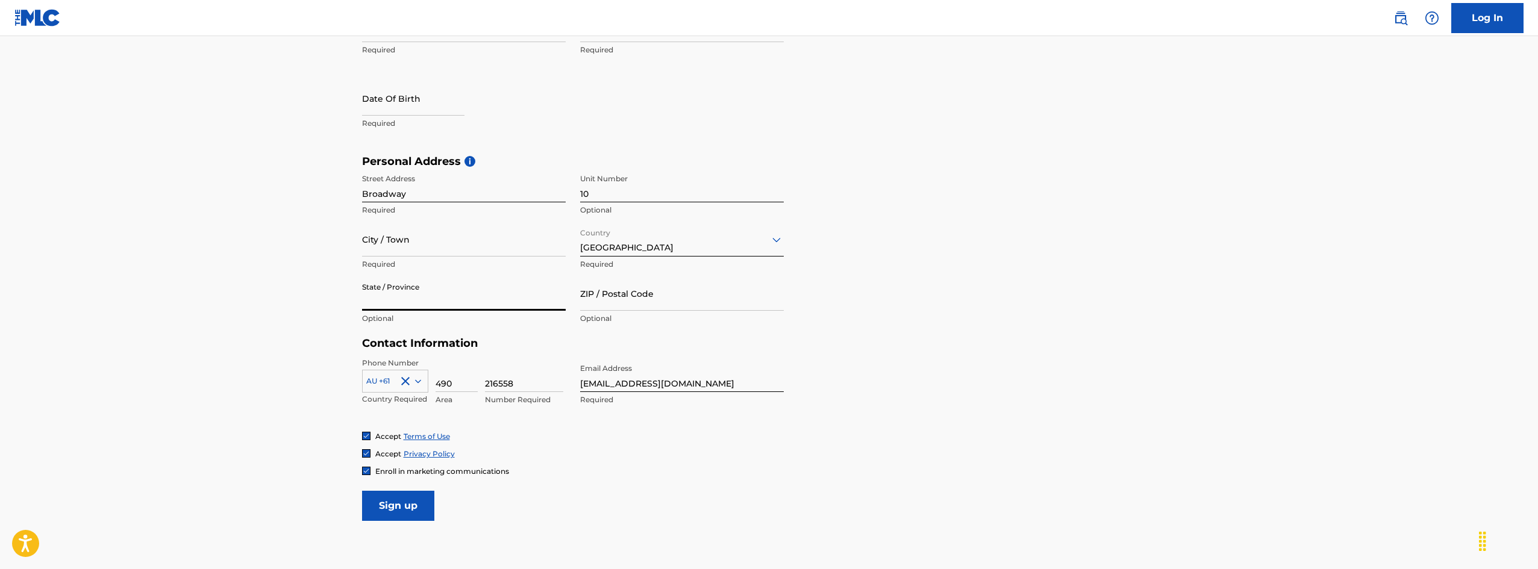
click at [387, 251] on input "City / Town" at bounding box center [464, 239] width 204 height 34
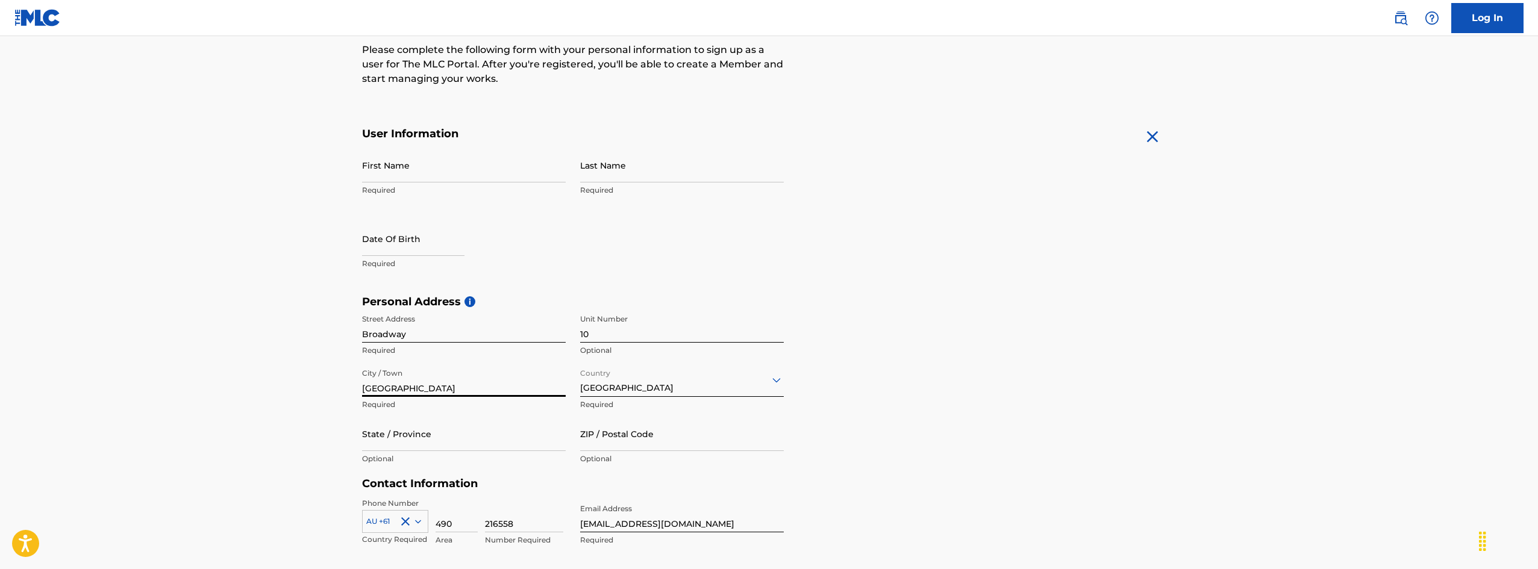
scroll to position [236, 0]
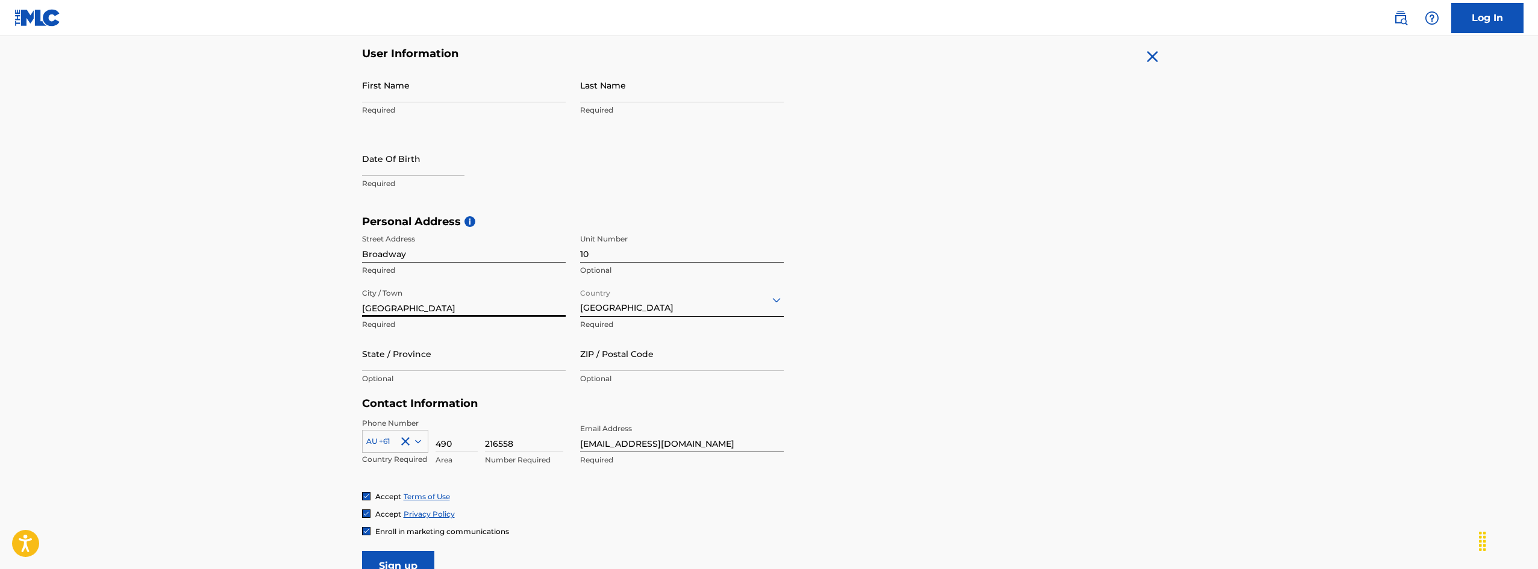
type input "perth"
click at [403, 87] on input "First Name" at bounding box center [464, 85] width 204 height 34
type input "ersin"
type input "ersavas"
click at [372, 173] on input "text" at bounding box center [413, 159] width 102 height 34
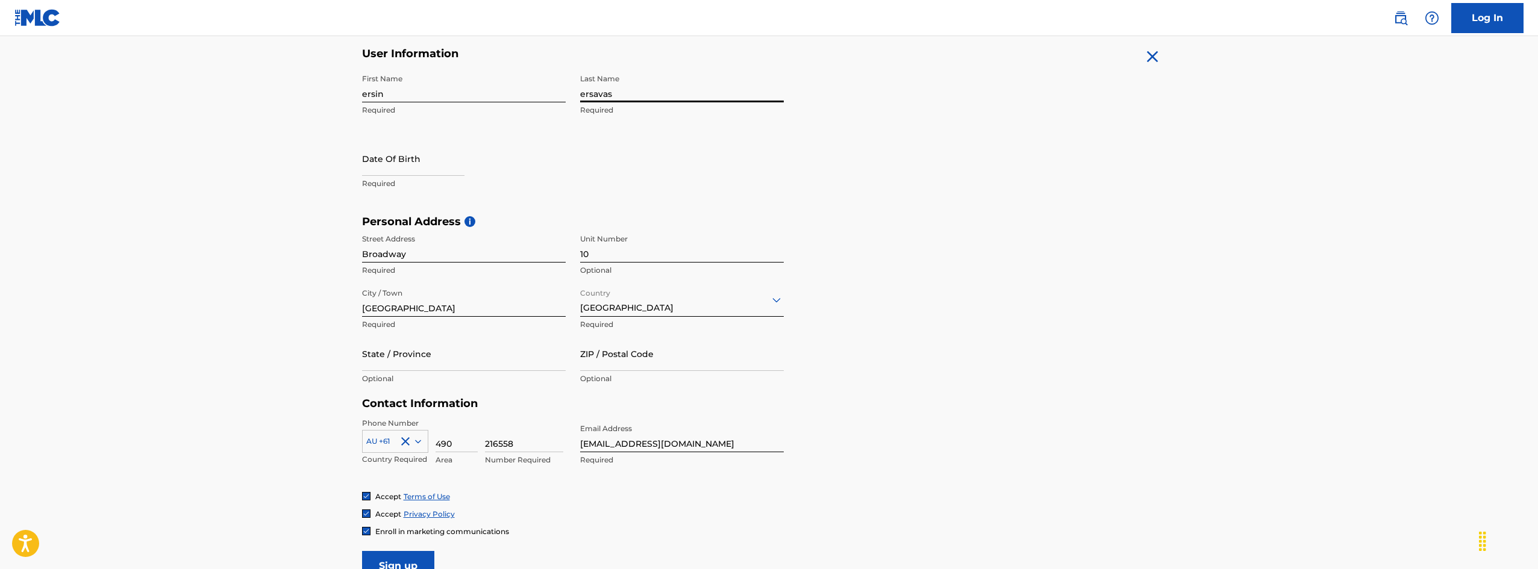
select select "7"
select select "2025"
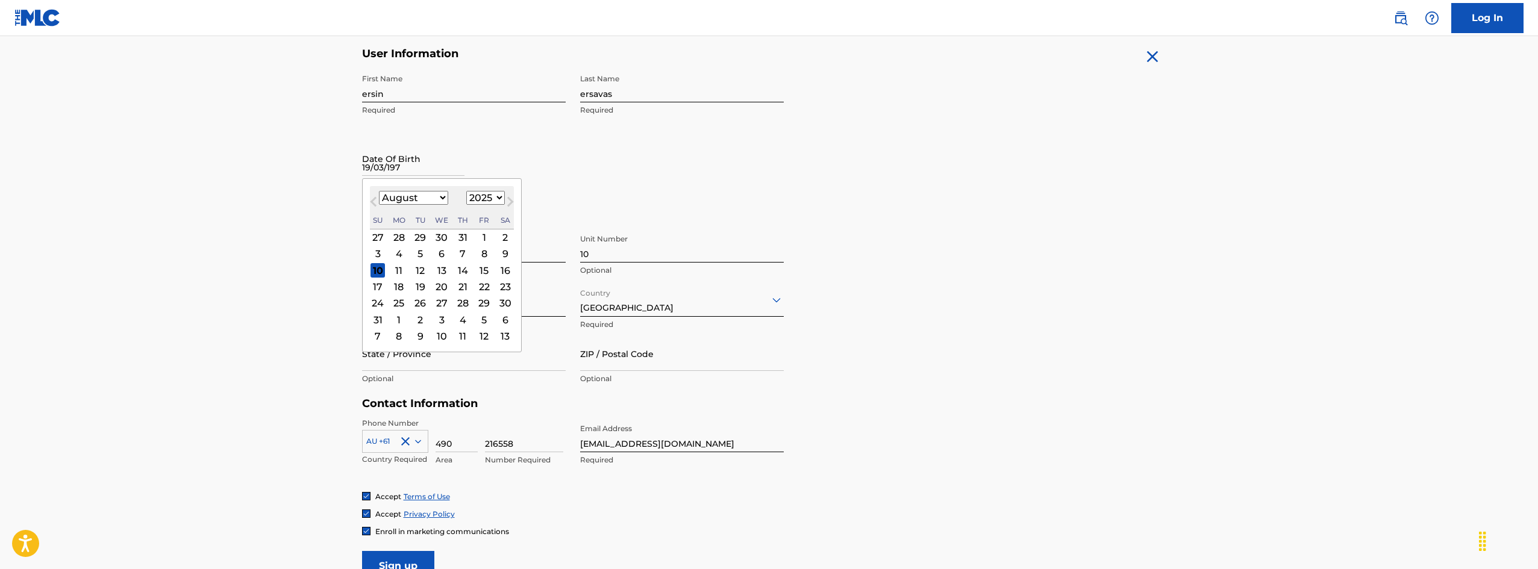
type input "19/03/1978"
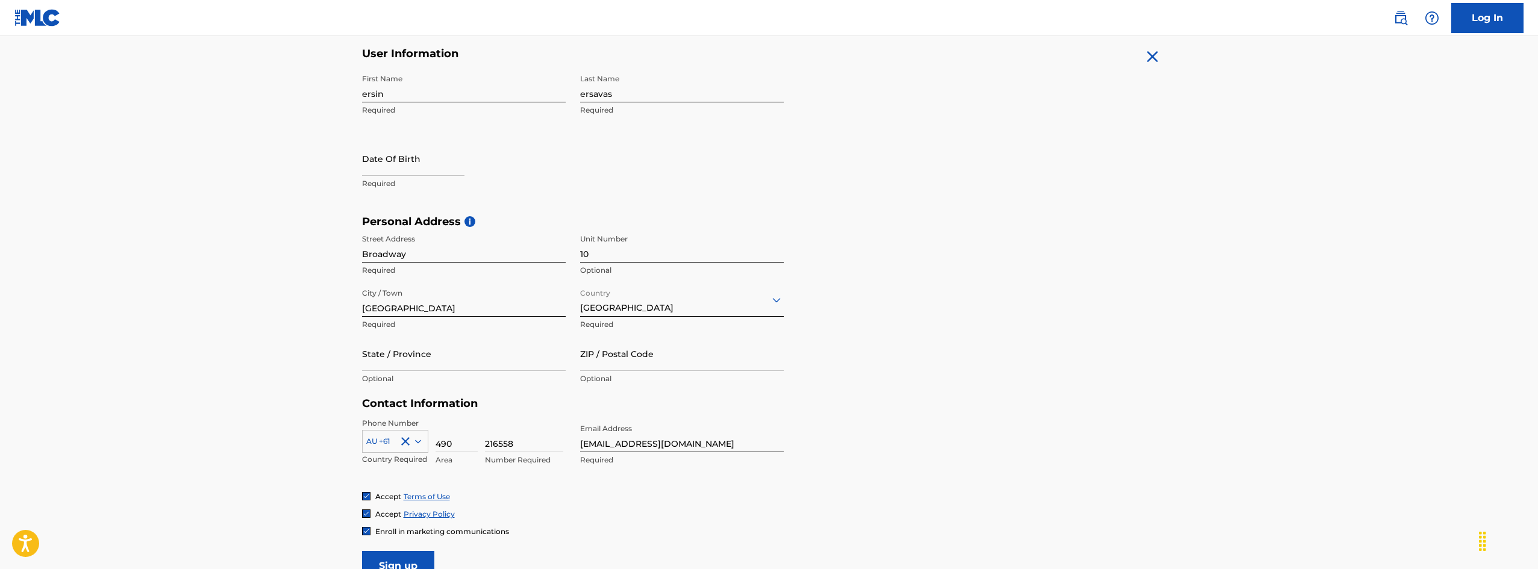
click at [287, 197] on main "The MLC uses identity verification before a user is registered to comply with K…" at bounding box center [769, 225] width 1538 height 848
click at [396, 167] on input "text" at bounding box center [413, 159] width 102 height 34
select select "7"
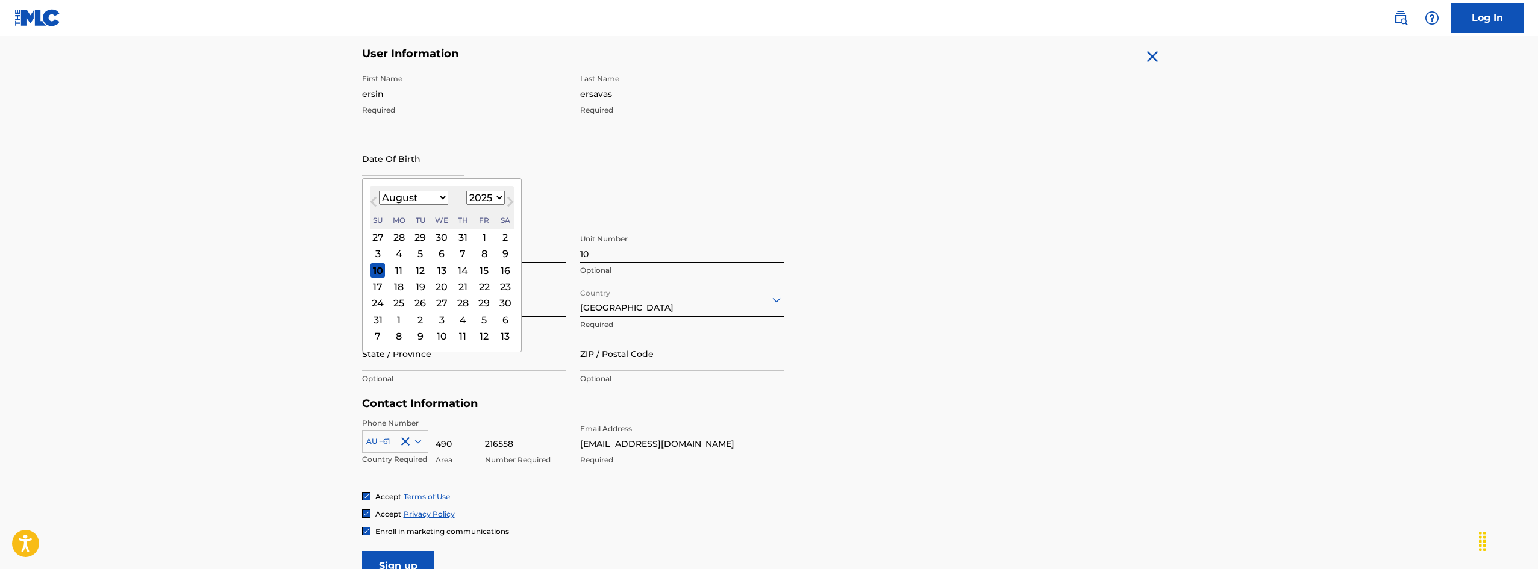
click at [482, 196] on select "1900 1901 1902 1903 1904 1905 1906 1907 1908 1909 1910 1911 1912 1913 1914 1915…" at bounding box center [485, 198] width 39 height 14
select select "1978"
click at [466, 191] on select "1900 1901 1902 1903 1904 1905 1906 1907 1908 1909 1910 1911 1912 1913 1914 1915…" at bounding box center [485, 198] width 39 height 14
click at [438, 204] on select "January February March April May June July August September October November De…" at bounding box center [413, 198] width 69 height 14
select select "2"
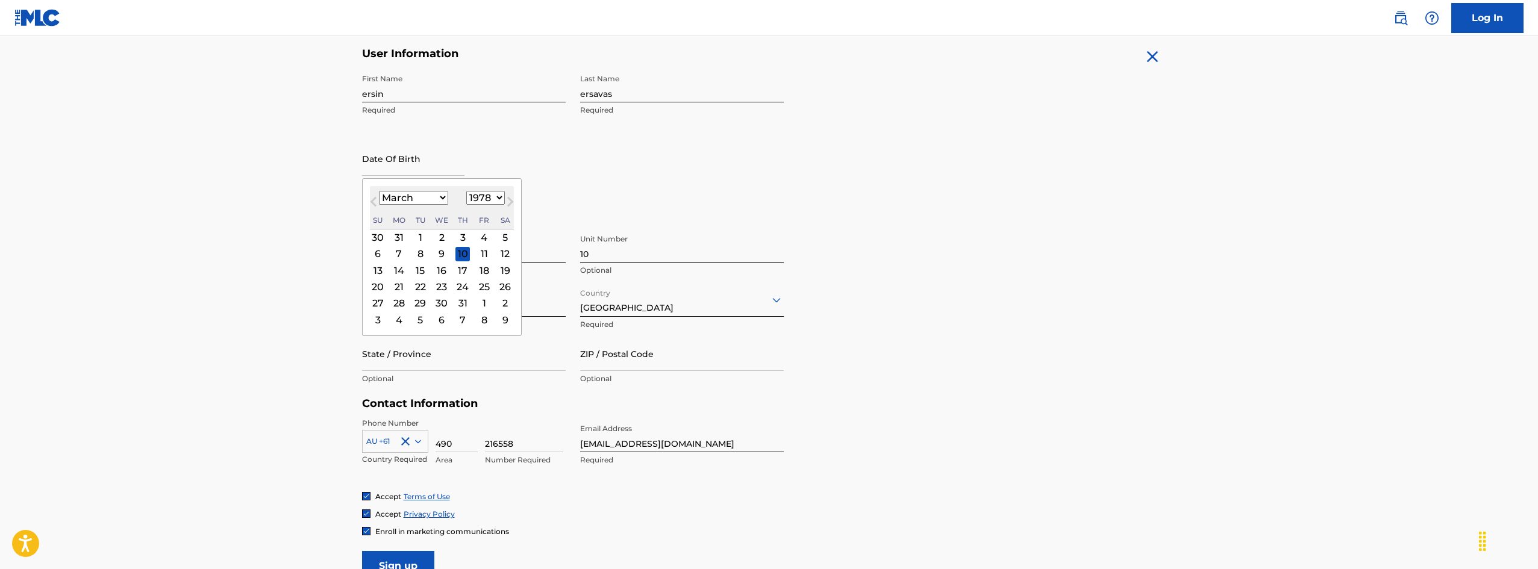
click at [379, 191] on select "January February March April May June July August September October November De…" at bounding box center [413, 198] width 69 height 14
click at [384, 283] on div "19" at bounding box center [377, 286] width 14 height 14
type input "March 19 1978"
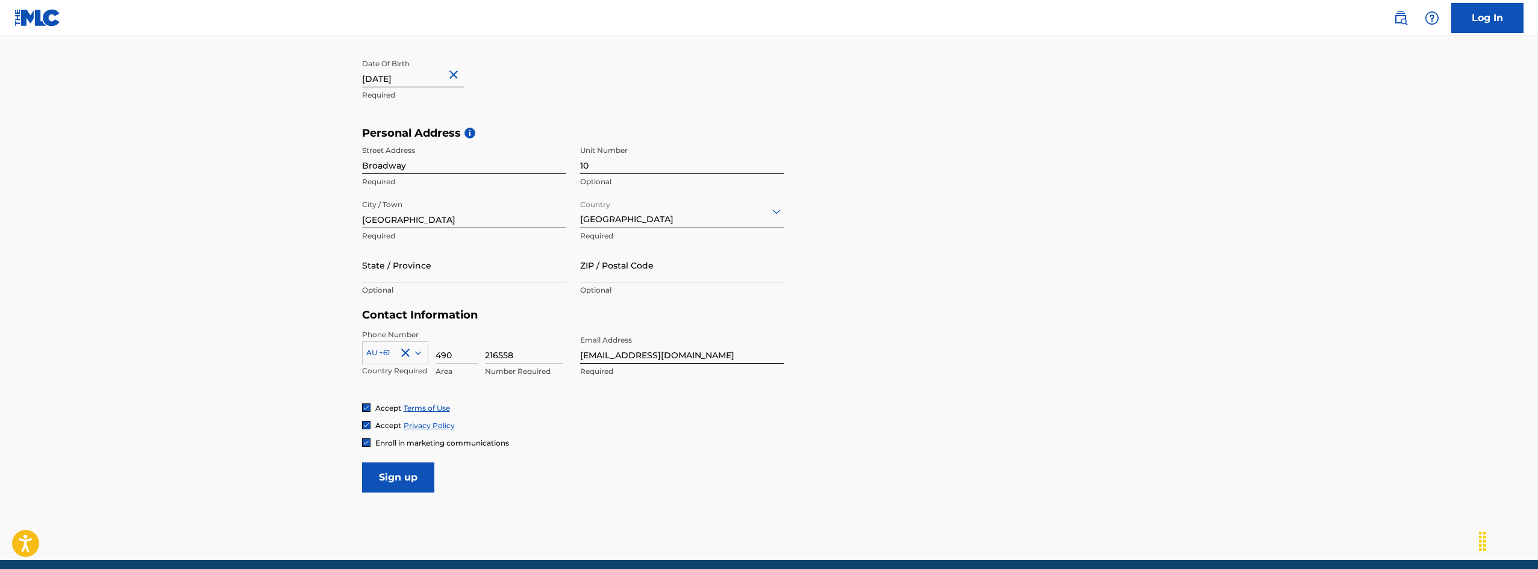
scroll to position [356, 0]
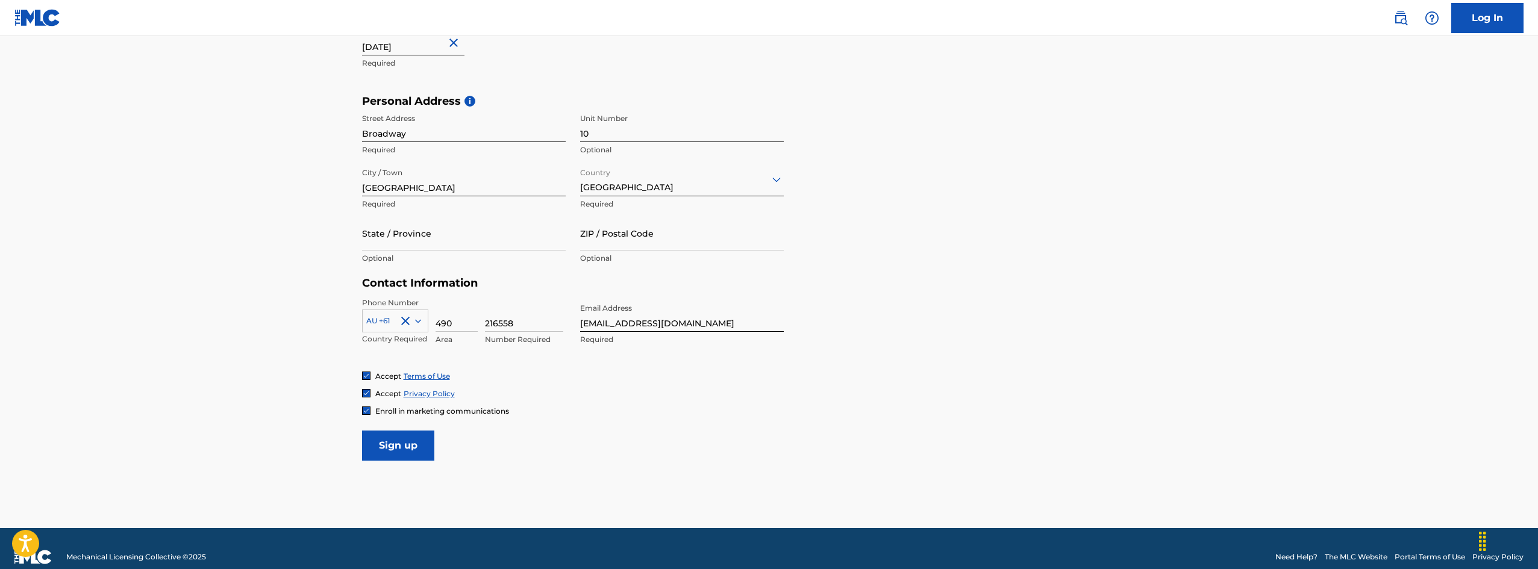
click at [655, 245] on input "ZIP / Postal Code" at bounding box center [682, 233] width 204 height 34
type input "6054"
click at [399, 445] on input "Sign up" at bounding box center [398, 446] width 72 height 30
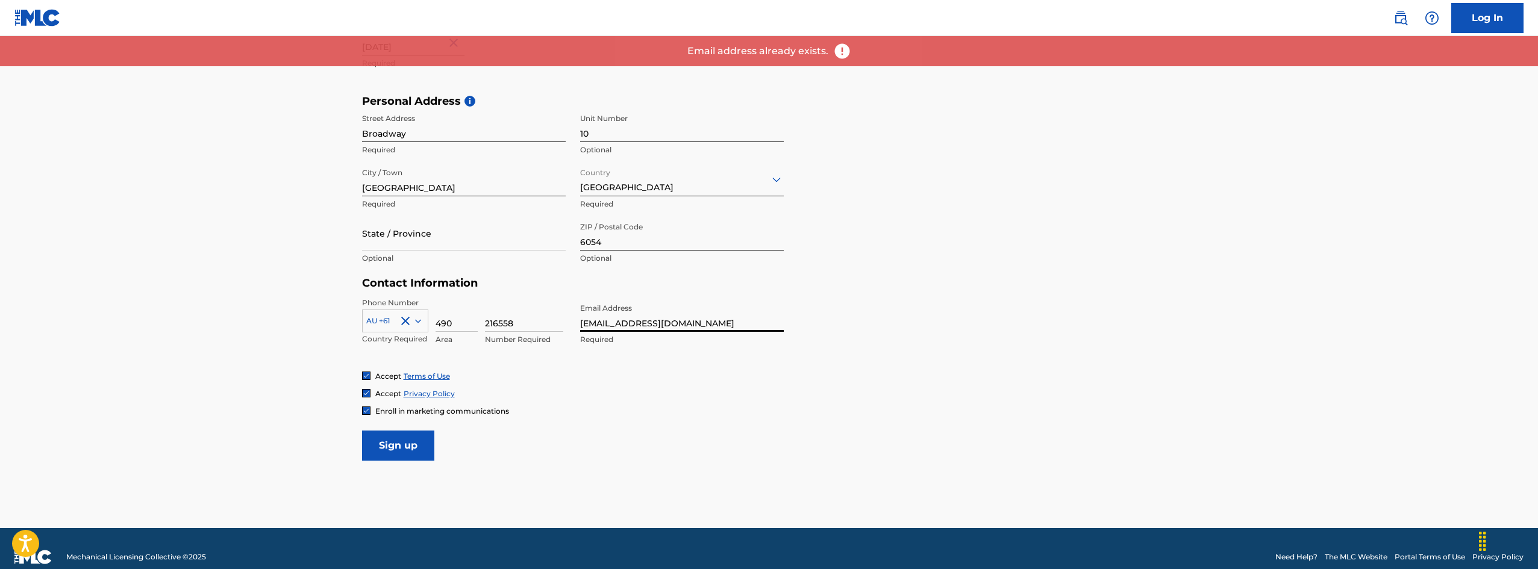
click at [632, 327] on input "ersinersavas@gmail.com" at bounding box center [682, 315] width 204 height 34
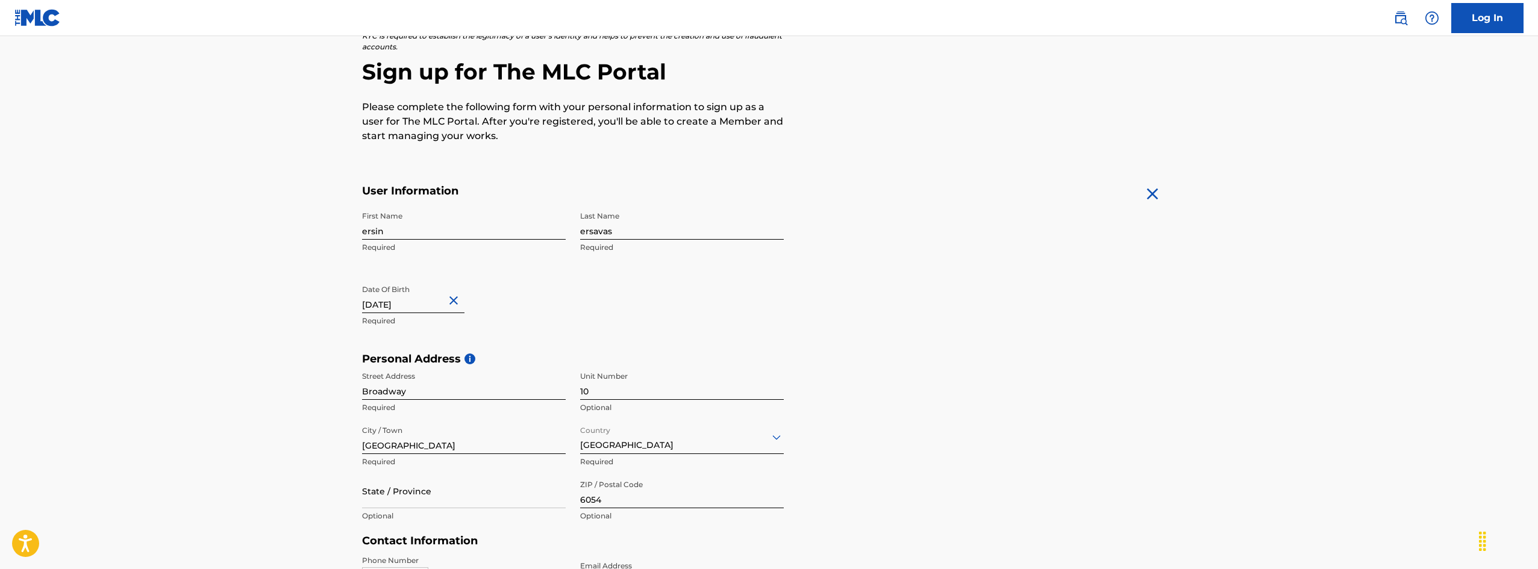
scroll to position [301, 0]
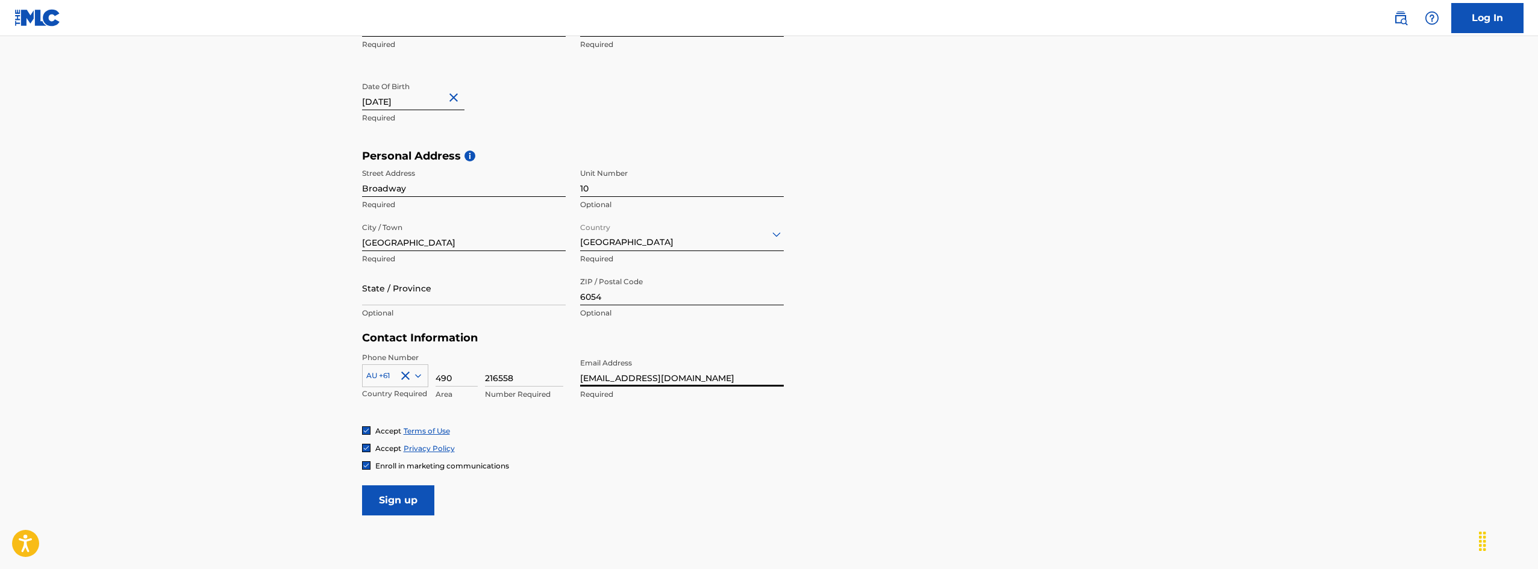
type input "ersinersavasofficial@gmail.com"
click at [404, 501] on input "Sign up" at bounding box center [398, 500] width 72 height 30
